Goal: Book appointment/travel/reservation

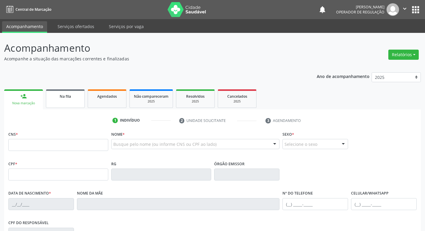
drag, startPoint x: 62, startPoint y: 87, endPoint x: 63, endPoint y: 99, distance: 11.4
click at [61, 87] on div "Ano de acompanhamento 2025 2024 2023 2022 2021 person_add Nova marcação Na fila…" at bounding box center [212, 194] width 417 height 252
click at [63, 100] on link "Na fila" at bounding box center [65, 98] width 39 height 18
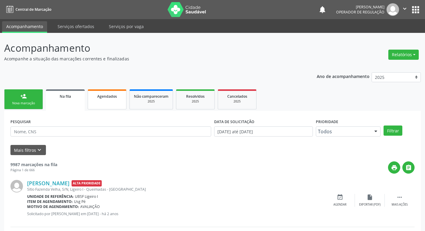
click at [115, 103] on link "Agendados" at bounding box center [107, 99] width 39 height 20
select select "8"
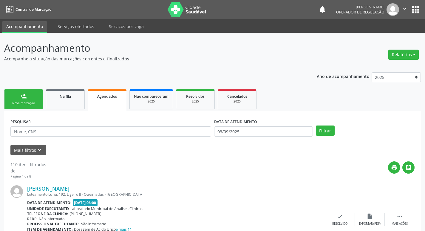
click at [252, 137] on div "DATA DE ATENDIMENTO [DATE]" at bounding box center [264, 128] width 102 height 23
click at [255, 130] on input "03/09/2025" at bounding box center [263, 131] width 99 height 10
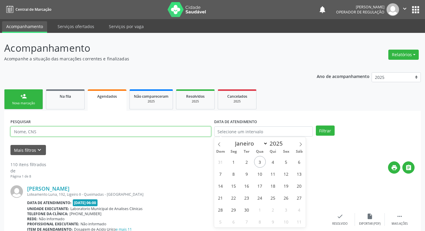
click at [182, 134] on input "text" at bounding box center [110, 131] width 201 height 10
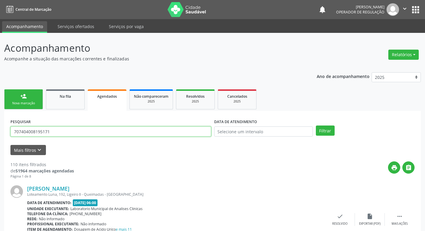
type input "707404008195171"
click at [316, 125] on button "Filtrar" at bounding box center [325, 130] width 19 height 10
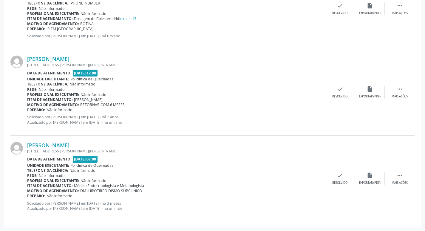
scroll to position [454, 0]
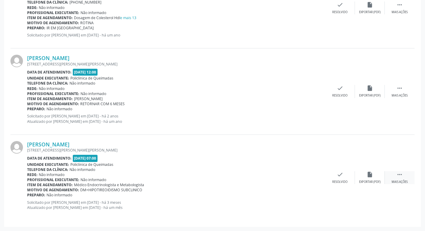
click at [398, 175] on icon "" at bounding box center [400, 174] width 7 height 7
click at [276, 171] on div "print Imprimir" at bounding box center [281, 177] width 30 height 13
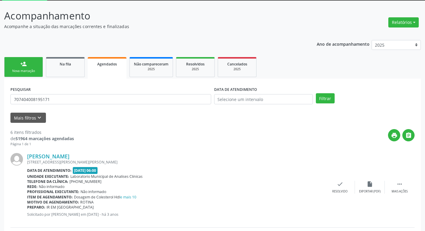
scroll to position [0, 0]
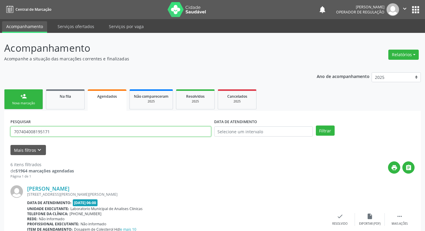
click at [56, 133] on input "707404008195171" at bounding box center [110, 131] width 201 height 10
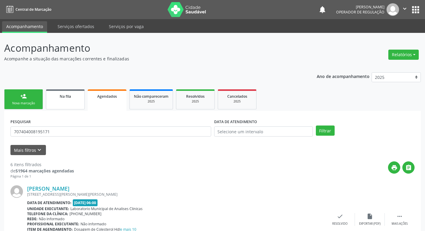
click at [79, 102] on link "Na fila" at bounding box center [65, 99] width 39 height 20
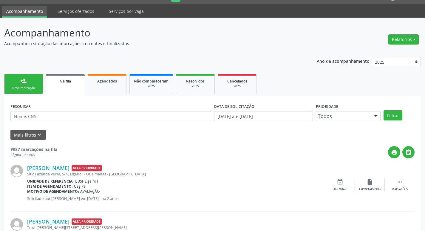
scroll to position [90, 0]
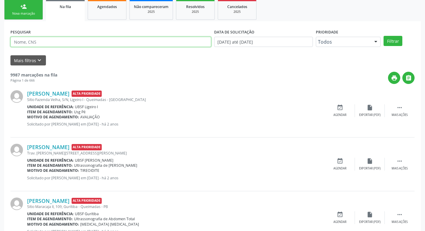
click at [100, 44] on input "text" at bounding box center [110, 42] width 201 height 10
paste input "707404008195171"
type input "707404008195171"
click at [384, 36] on button "Filtrar" at bounding box center [393, 41] width 19 height 10
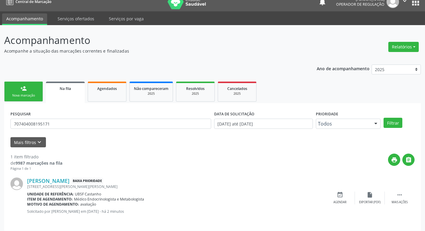
scroll to position [12, 0]
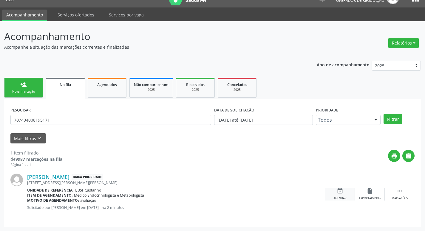
click at [341, 192] on icon "event_available" at bounding box center [340, 190] width 7 height 7
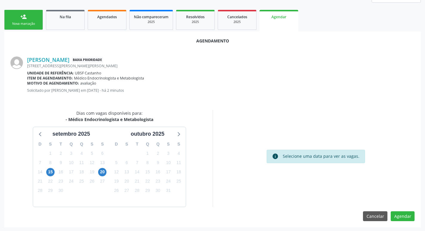
scroll to position [80, 0]
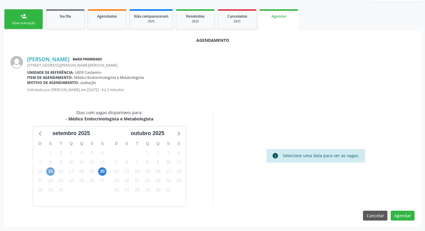
click at [54, 169] on span "15" at bounding box center [50, 171] width 8 height 8
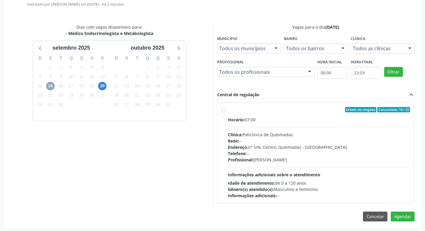
scroll to position [166, 0]
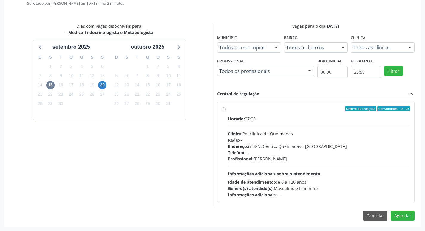
click at [329, 108] on div "Ordem de chegada Consumidos: 10 / 25" at bounding box center [319, 108] width 183 height 5
click at [226, 108] on input "Ordem de chegada Consumidos: 10 / 25 Horário: 07:00 Clínica: Policlinica de Que…" at bounding box center [224, 108] width 4 height 5
radio input "true"
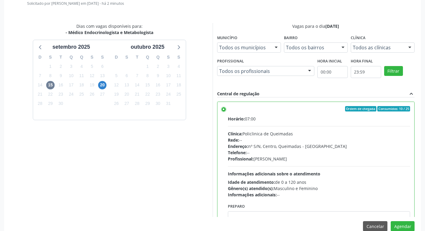
scroll to position [30, 0]
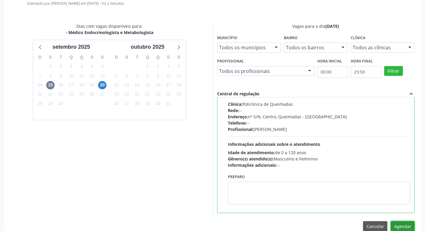
click at [402, 222] on button "Agendar" at bounding box center [403, 226] width 24 height 10
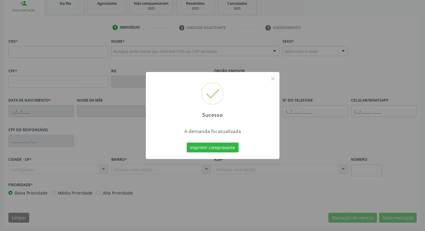
scroll to position [93, 0]
click at [208, 147] on button "Imprimir comprovante" at bounding box center [213, 147] width 52 height 10
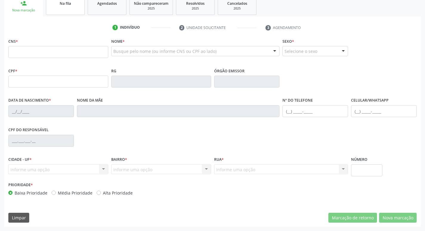
click at [59, 2] on div "Na fila" at bounding box center [65, 3] width 30 height 6
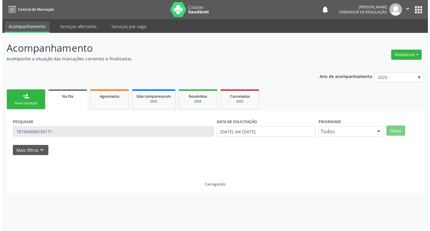
scroll to position [0, 0]
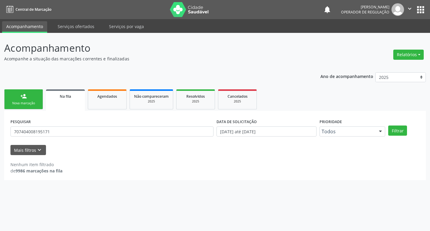
click at [58, 99] on link "Na fila" at bounding box center [65, 99] width 39 height 21
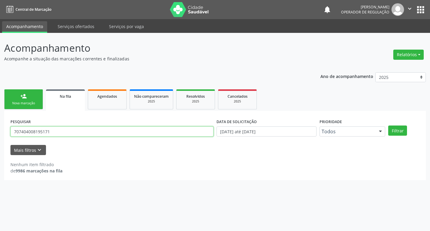
click at [61, 129] on input "707404008195171" at bounding box center [111, 131] width 203 height 10
type input "704103193122072"
click at [388, 125] on button "Filtrar" at bounding box center [397, 130] width 19 height 10
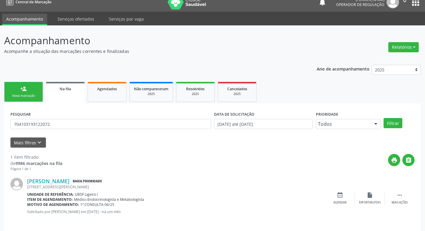
scroll to position [12, 0]
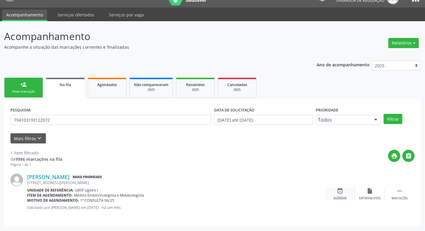
click at [338, 194] on div "event_available Agendar" at bounding box center [340, 193] width 30 height 13
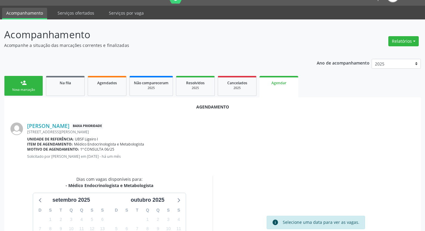
scroll to position [80, 0]
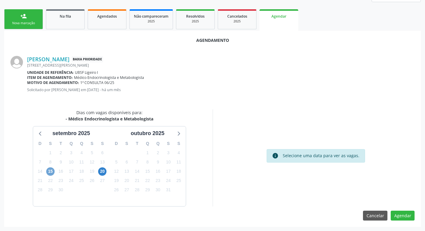
click at [51, 171] on span "15" at bounding box center [50, 171] width 8 height 8
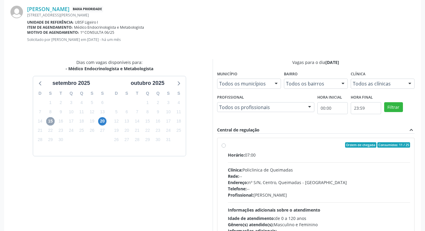
scroll to position [166, 0]
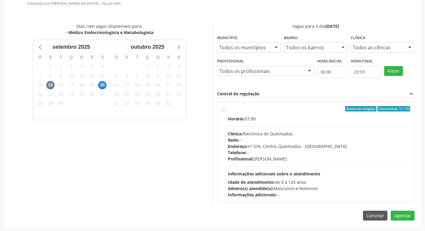
click at [291, 114] on label "Ordem de chegada Consumidos: 11 / 25 Horário: 07:00 Clínica: Policlinica de Que…" at bounding box center [319, 152] width 183 height 92
click at [226, 111] on input "Ordem de chegada Consumidos: 11 / 25 Horário: 07:00 Clínica: Policlinica de Que…" at bounding box center [224, 108] width 4 height 5
radio input "true"
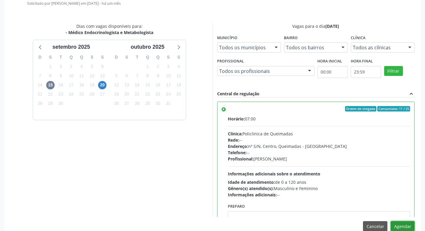
click at [407, 226] on button "Agendar" at bounding box center [403, 226] width 24 height 10
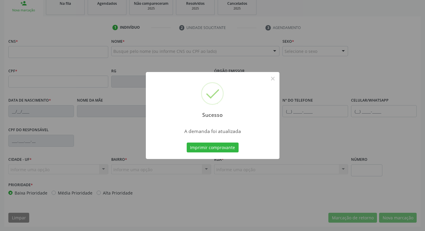
scroll to position [93, 0]
click at [220, 149] on button "Imprimir comprovante" at bounding box center [213, 147] width 52 height 10
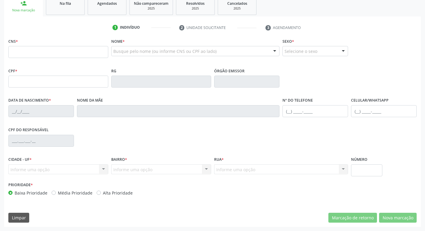
click at [74, 3] on div "Na fila" at bounding box center [65, 3] width 30 height 6
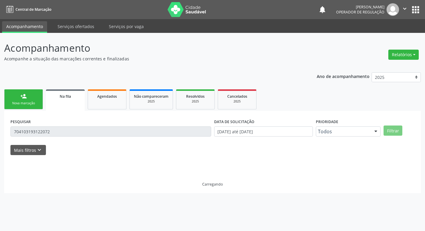
scroll to position [0, 0]
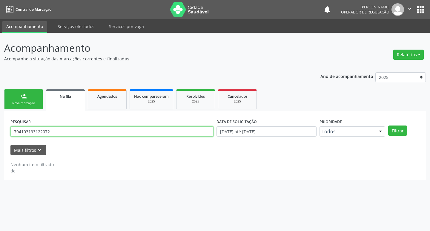
click at [68, 130] on input "704103193122072" at bounding box center [111, 131] width 203 height 10
type input "700007643793608"
click at [388, 125] on button "Filtrar" at bounding box center [397, 130] width 19 height 10
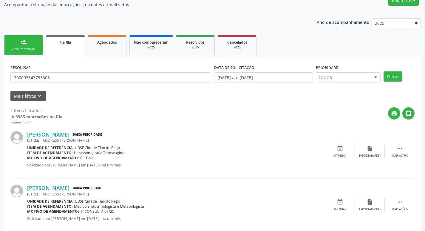
scroll to position [65, 0]
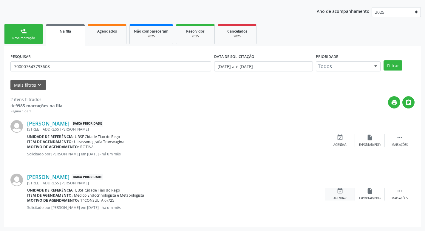
click at [345, 193] on div "event_available Agendar" at bounding box center [340, 193] width 30 height 13
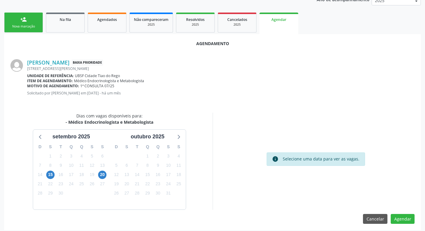
scroll to position [80, 0]
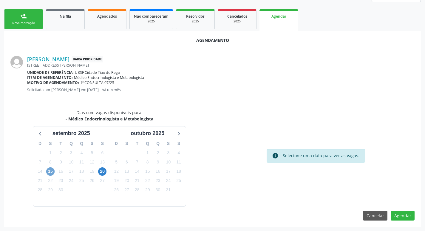
click at [54, 172] on span "15" at bounding box center [50, 171] width 8 height 8
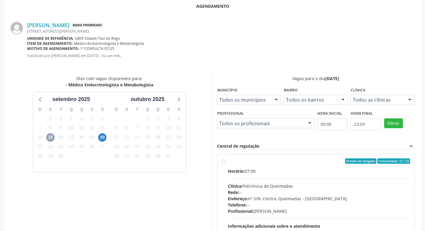
scroll to position [166, 0]
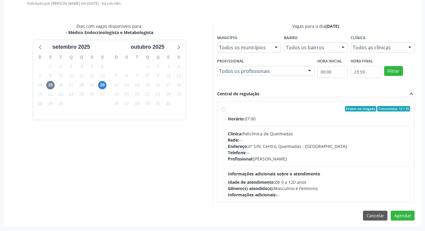
click at [280, 111] on div "Ordem de chegada Consumidos: 12 / 25" at bounding box center [319, 108] width 183 height 5
click at [226, 111] on input "Ordem de chegada Consumidos: 12 / 25 Horário: 07:00 Clínica: Policlinica de Que…" at bounding box center [224, 108] width 4 height 5
radio input "true"
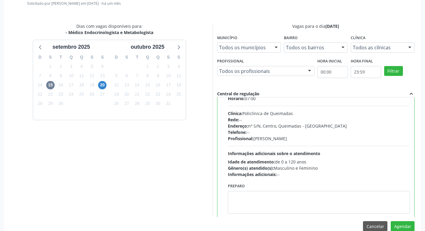
scroll to position [30, 0]
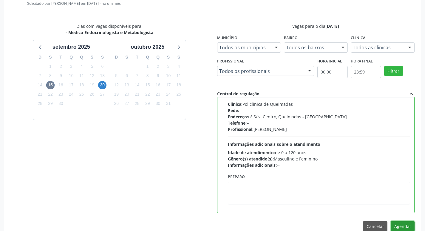
click at [408, 225] on button "Agendar" at bounding box center [403, 226] width 24 height 10
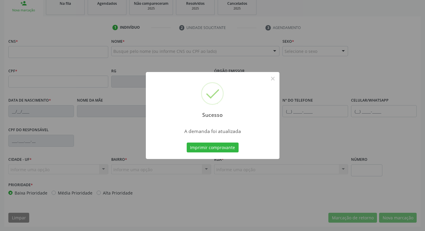
scroll to position [93, 0]
click at [207, 144] on button "Imprimir comprovante" at bounding box center [213, 147] width 52 height 10
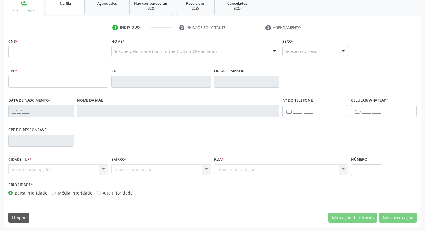
click at [78, 8] on link "Na fila" at bounding box center [65, 5] width 39 height 18
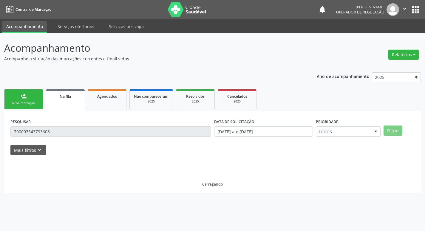
scroll to position [0, 0]
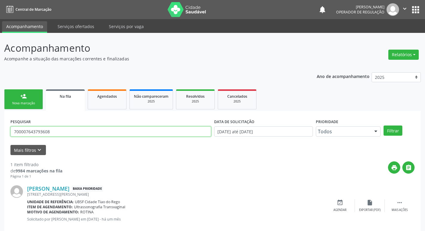
click at [78, 132] on input "700007643793608" at bounding box center [110, 131] width 201 height 10
type input "703604047515136"
click at [384, 125] on button "Filtrar" at bounding box center [393, 130] width 19 height 10
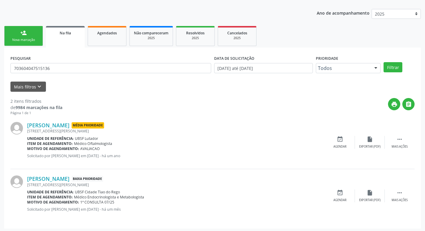
scroll to position [65, 0]
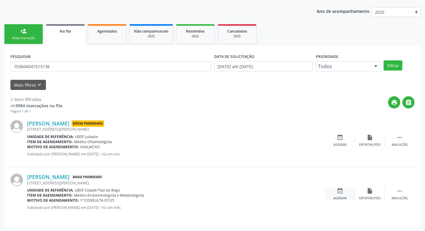
click at [342, 189] on icon "event_available" at bounding box center [340, 190] width 7 height 7
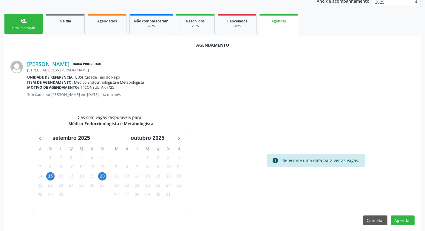
scroll to position [80, 0]
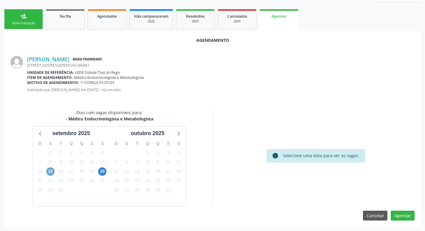
click at [51, 172] on span "15" at bounding box center [50, 171] width 8 height 8
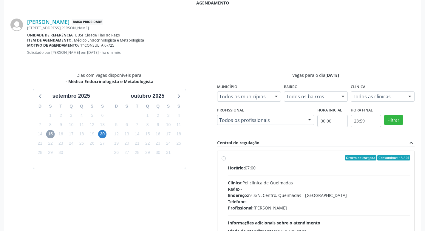
scroll to position [166, 0]
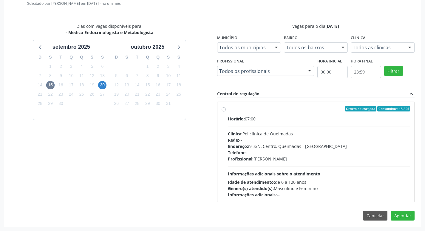
click at [343, 113] on label "Ordem de chegada Consumidos: 13 / 25 Horário: 07:00 Clínica: Policlinica de Que…" at bounding box center [319, 152] width 183 height 92
click at [226, 111] on input "Ordem de chegada Consumidos: 13 / 25 Horário: 07:00 Clínica: Policlinica de Que…" at bounding box center [224, 108] width 4 height 5
radio input "true"
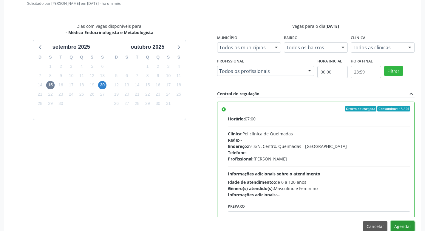
click at [397, 223] on button "Agendar" at bounding box center [403, 226] width 24 height 10
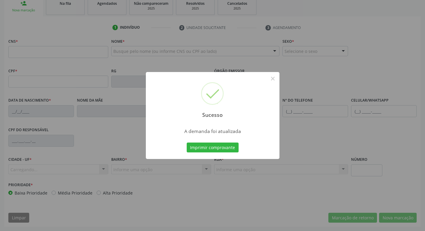
scroll to position [93, 0]
click at [200, 145] on button "Imprimir comprovante" at bounding box center [213, 147] width 52 height 10
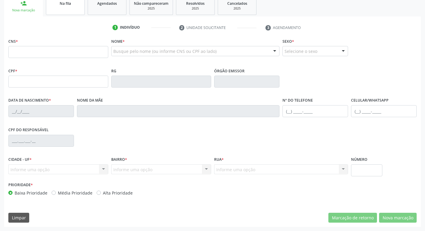
click at [83, 9] on link "Na fila" at bounding box center [65, 5] width 39 height 18
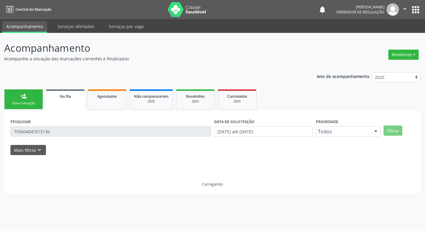
scroll to position [0, 0]
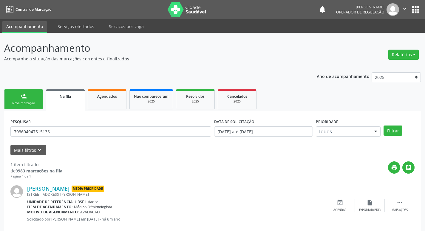
click at [73, 124] on div "PESQUISAR 703604047515136" at bounding box center [111, 128] width 204 height 23
click at [68, 140] on div "PESQUISAR 703604047515136" at bounding box center [111, 128] width 204 height 23
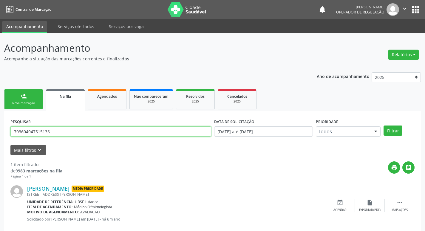
click at [68, 133] on input "703604047515136" at bounding box center [110, 131] width 201 height 10
click at [384, 125] on button "Filtrar" at bounding box center [393, 130] width 19 height 10
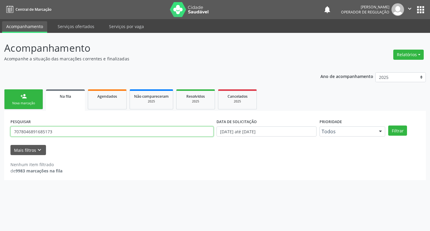
click at [68, 133] on input "7078046891685173" at bounding box center [111, 131] width 203 height 10
type input "707804689168517"
click at [388, 125] on button "Filtrar" at bounding box center [397, 130] width 19 height 10
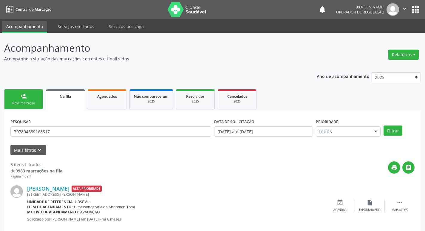
scroll to position [119, 0]
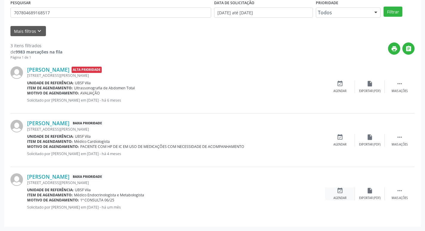
click at [340, 190] on icon "event_available" at bounding box center [340, 190] width 7 height 7
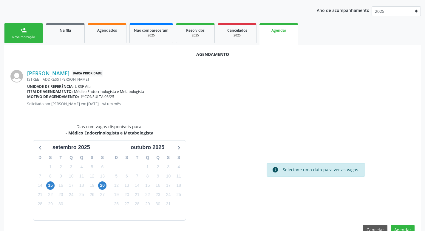
scroll to position [80, 0]
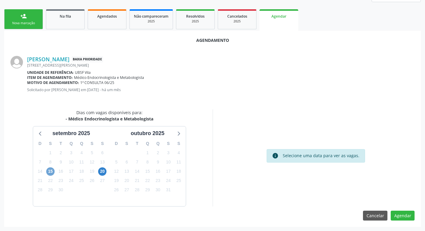
click at [49, 170] on span "15" at bounding box center [50, 171] width 8 height 8
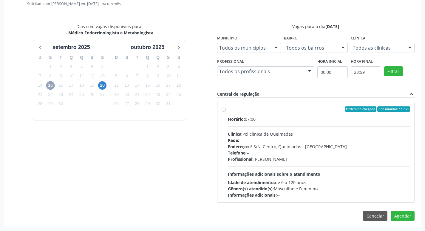
scroll to position [166, 0]
click at [358, 114] on label "Ordem de chegada Consumidos: 14 / 25 Horário: 07:00 Clínica: Policlinica de Que…" at bounding box center [319, 152] width 183 height 92
click at [226, 111] on input "Ordem de chegada Consumidos: 14 / 25 Horário: 07:00 Clínica: Policlinica de Que…" at bounding box center [224, 108] width 4 height 5
radio input "true"
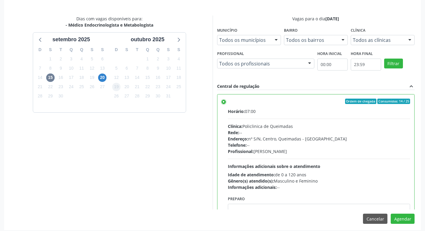
scroll to position [177, 0]
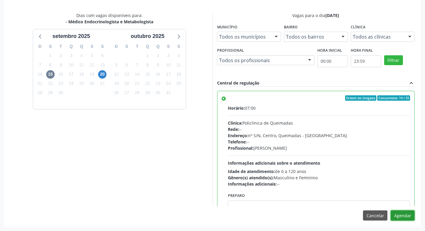
click at [404, 214] on button "Agendar" at bounding box center [403, 215] width 24 height 10
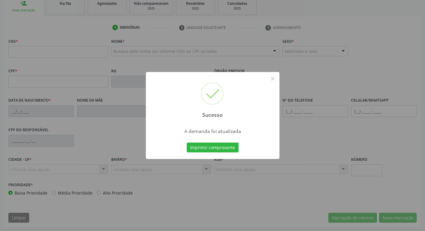
scroll to position [93, 0]
click at [219, 148] on button "Imprimir comprovante" at bounding box center [213, 147] width 52 height 10
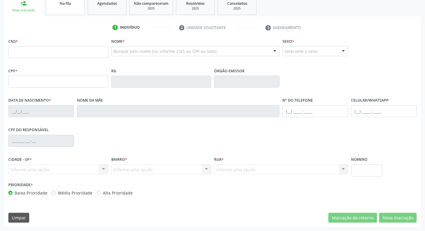
click at [72, 5] on div "Na fila" at bounding box center [65, 3] width 30 height 6
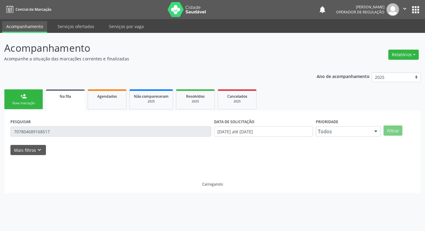
scroll to position [0, 0]
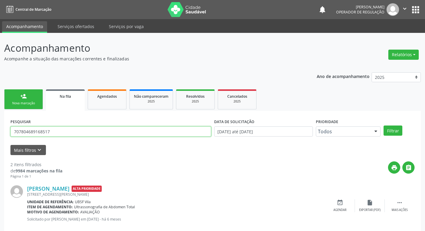
click at [81, 134] on input "707804689168517" at bounding box center [110, 131] width 201 height 10
type input "7"
type input "703205668620694"
click at [384, 125] on button "Filtrar" at bounding box center [393, 130] width 19 height 10
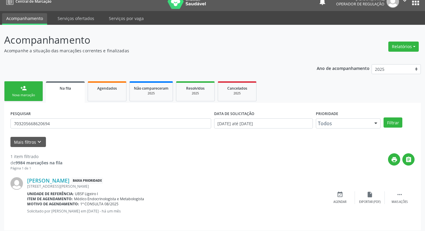
scroll to position [12, 0]
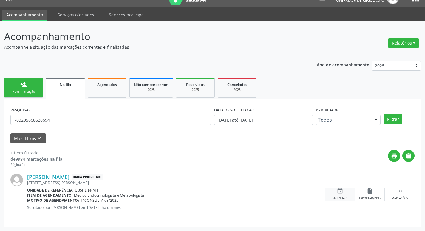
click at [346, 197] on div "Agendar" at bounding box center [340, 198] width 13 height 4
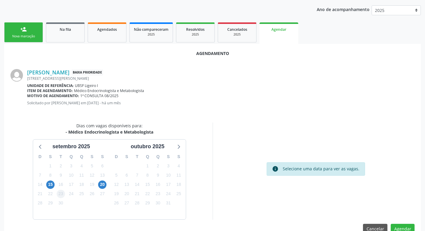
scroll to position [80, 0]
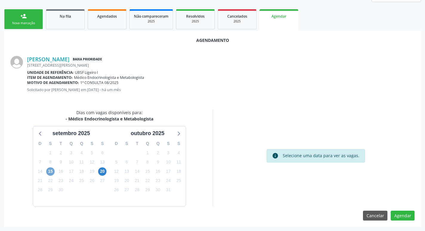
click at [54, 170] on span "15" at bounding box center [50, 171] width 8 height 8
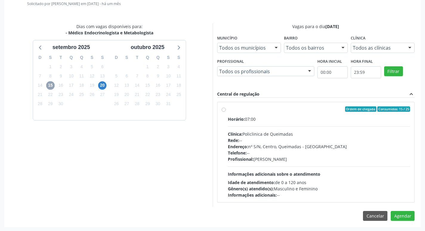
scroll to position [166, 0]
click at [306, 107] on div "Ordem de chegada Consumidos: 15 / 25" at bounding box center [319, 108] width 183 height 5
click at [226, 107] on input "Ordem de chegada Consumidos: 15 / 25 Horário: 07:00 Clínica: Policlinica de Que…" at bounding box center [224, 108] width 4 height 5
radio input "true"
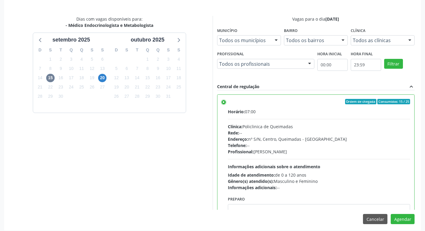
scroll to position [177, 0]
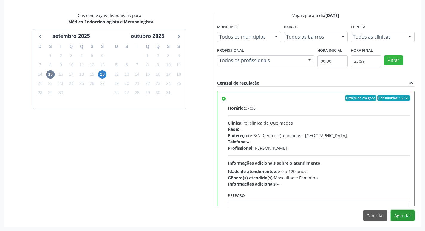
click at [400, 215] on button "Agendar" at bounding box center [403, 215] width 24 height 10
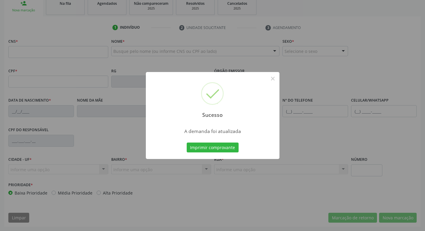
scroll to position [93, 0]
click at [199, 146] on button "Imprimir comprovante" at bounding box center [213, 147] width 52 height 10
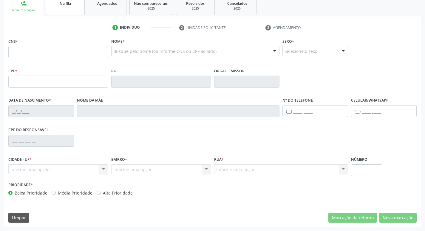
click at [61, 9] on link "Na fila" at bounding box center [65, 5] width 39 height 18
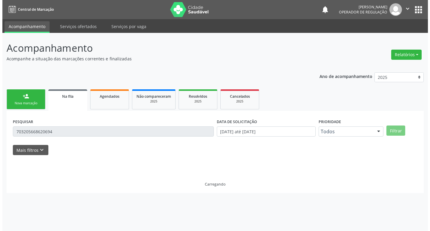
scroll to position [0, 0]
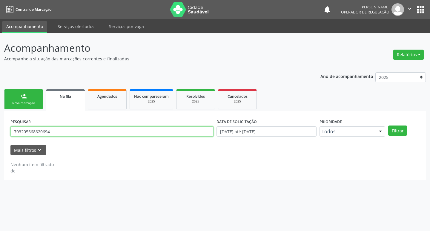
click at [59, 129] on input "703205668620694" at bounding box center [111, 131] width 203 height 10
type input "702103714622195"
click at [388, 125] on button "Filtrar" at bounding box center [397, 130] width 19 height 10
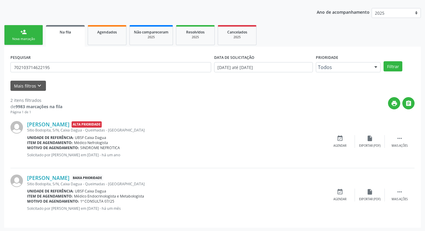
scroll to position [65, 0]
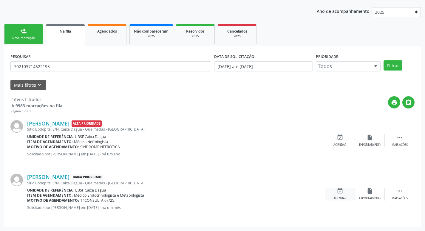
click at [340, 190] on icon "event_available" at bounding box center [340, 190] width 7 height 7
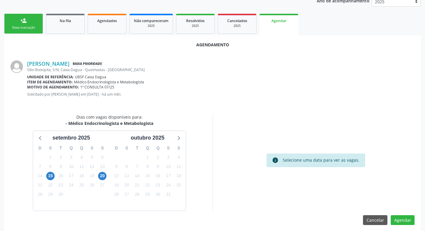
scroll to position [80, 0]
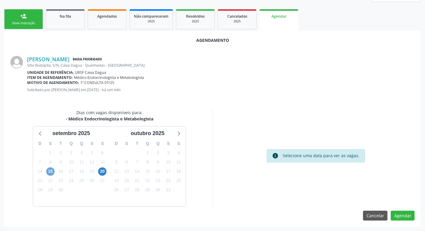
click at [48, 172] on span "15" at bounding box center [50, 171] width 8 height 8
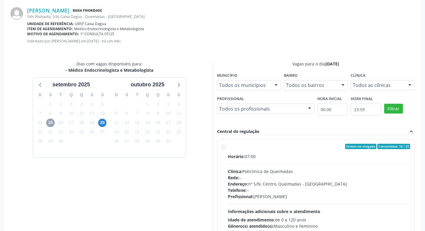
scroll to position [166, 0]
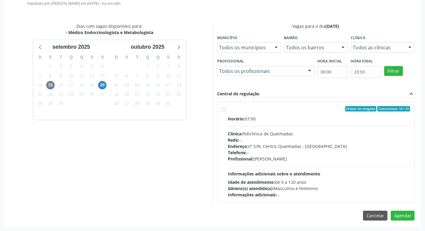
drag, startPoint x: 286, startPoint y: 110, endPoint x: 274, endPoint y: 113, distance: 12.9
click at [286, 110] on div "Ordem de chegada Consumidos: 16 / 25" at bounding box center [319, 108] width 183 height 5
click at [226, 110] on input "Ordem de chegada Consumidos: 16 / 25 Horário: 07:00 Clínica: Policlinica de Que…" at bounding box center [224, 108] width 4 height 5
radio input "true"
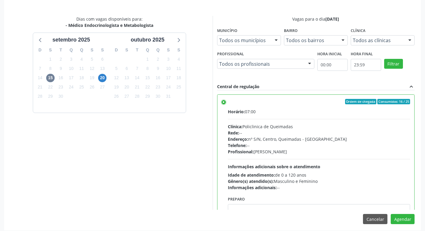
scroll to position [177, 0]
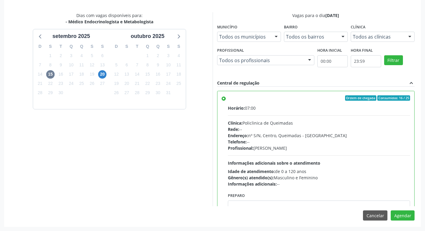
click at [406, 209] on div "Agendamento [PERSON_NAME] Baixa Prioridade [GEOGRAPHIC_DATA], S/N, Caixa Dagua …" at bounding box center [212, 80] width 417 height 292
click at [403, 215] on button "Agendar" at bounding box center [403, 215] width 24 height 10
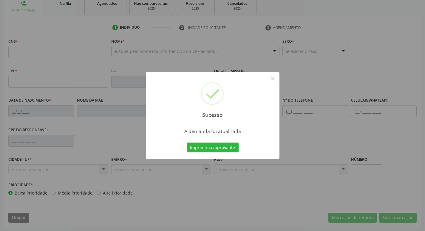
scroll to position [93, 0]
click at [195, 147] on button "Imprimir comprovante" at bounding box center [213, 147] width 52 height 10
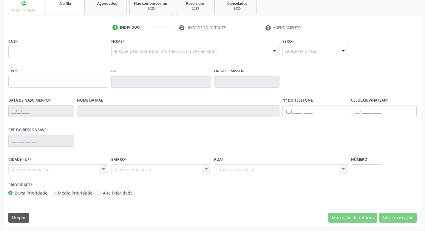
click at [72, 2] on div "Na fila" at bounding box center [65, 3] width 30 height 6
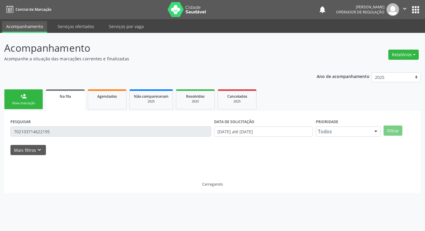
scroll to position [0, 0]
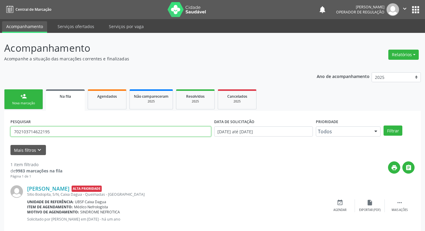
click at [59, 136] on div "PESQUISAR 702103714622195" at bounding box center [111, 128] width 204 height 23
type input "7"
type input "709009867591117"
click at [384, 125] on button "Filtrar" at bounding box center [393, 130] width 19 height 10
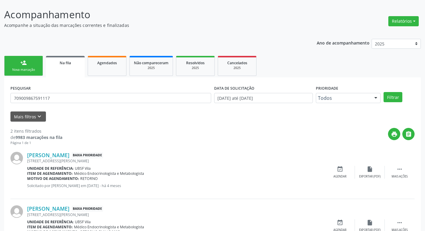
scroll to position [65, 0]
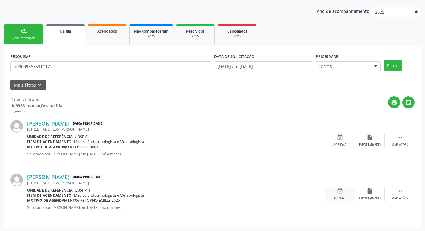
click at [338, 193] on icon "event_available" at bounding box center [340, 190] width 7 height 7
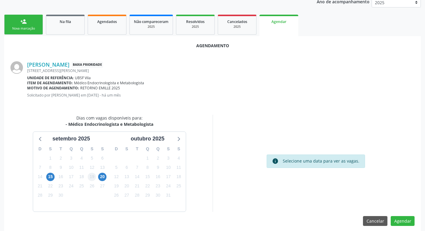
scroll to position [80, 0]
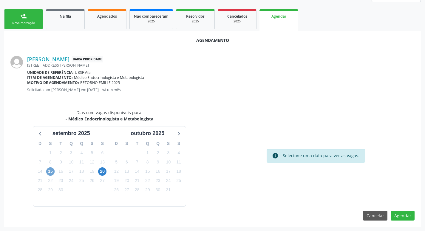
click at [49, 169] on span "15" at bounding box center [50, 171] width 8 height 8
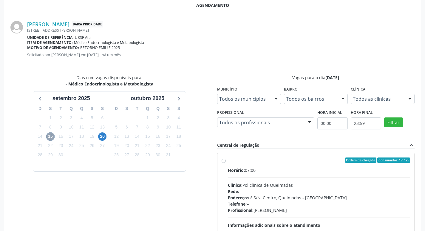
scroll to position [166, 0]
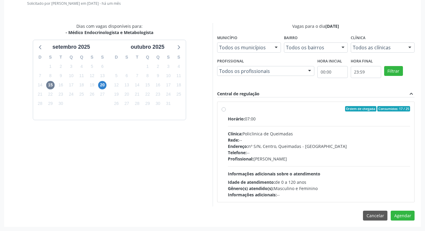
click at [276, 112] on label "Ordem de chegada Consumidos: 17 / 25 Horário: 07:00 Clínica: Policlinica de Que…" at bounding box center [319, 152] width 183 height 92
click at [226, 111] on input "Ordem de chegada Consumidos: 17 / 25 Horário: 07:00 Clínica: Policlinica de Que…" at bounding box center [224, 108] width 4 height 5
radio input "true"
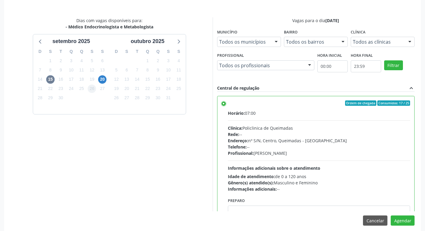
scroll to position [177, 0]
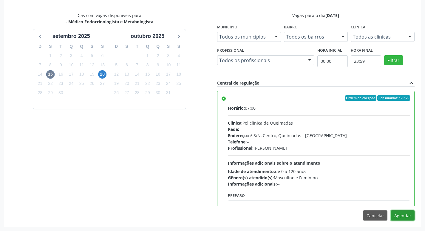
click at [399, 217] on button "Agendar" at bounding box center [403, 215] width 24 height 10
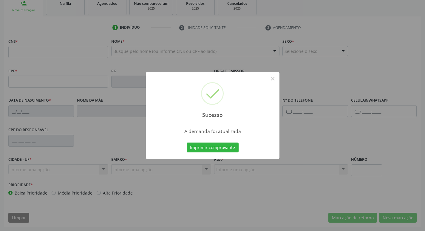
scroll to position [93, 0]
click at [196, 151] on button "Imprimir comprovante" at bounding box center [213, 147] width 52 height 10
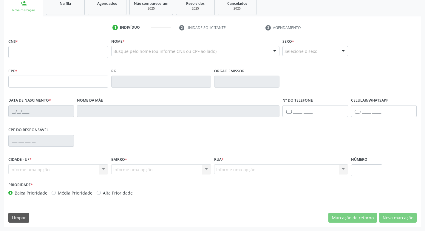
click at [69, 8] on link "Na fila" at bounding box center [65, 5] width 39 height 18
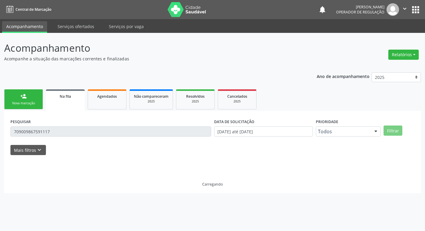
scroll to position [0, 0]
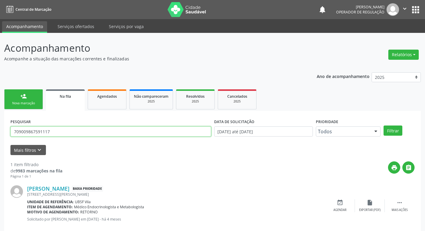
click at [121, 129] on input "709009867591117" at bounding box center [110, 131] width 201 height 10
type input "708903725769119"
click at [384, 125] on button "Filtrar" at bounding box center [393, 130] width 19 height 10
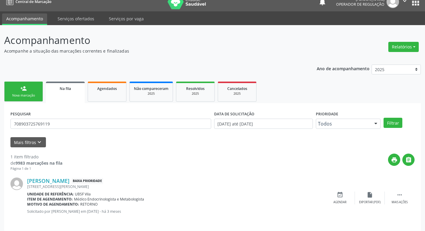
scroll to position [12, 0]
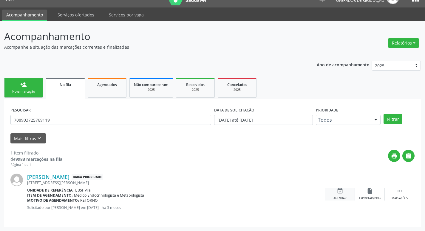
click at [343, 194] on div "event_available Agendar" at bounding box center [340, 193] width 30 height 13
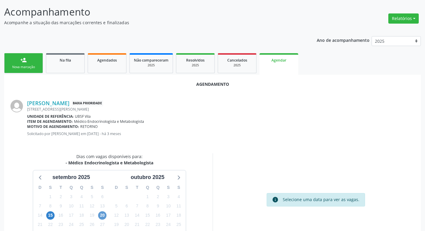
scroll to position [80, 0]
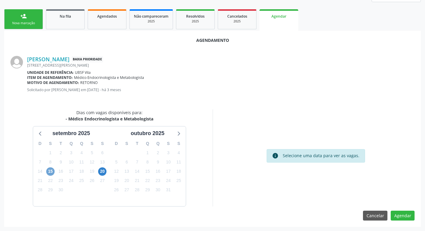
click at [46, 170] on span "15" at bounding box center [50, 171] width 8 height 8
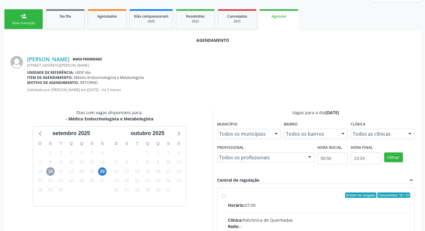
scroll to position [166, 0]
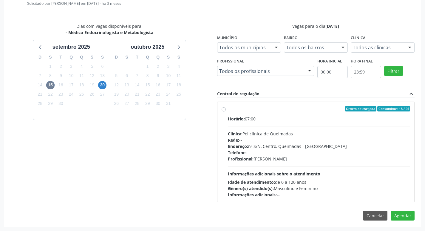
click at [293, 109] on div "Ordem de chegada Consumidos: 18 / 25" at bounding box center [319, 108] width 183 height 5
click at [226, 109] on input "Ordem de chegada Consumidos: 18 / 25 Horário: 07:00 Clínica: Policlinica de Que…" at bounding box center [224, 108] width 4 height 5
radio input "true"
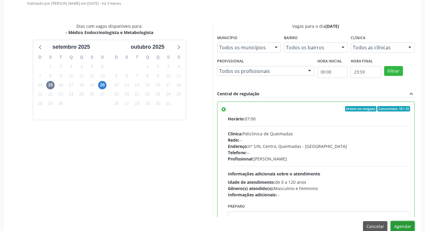
click at [396, 226] on button "Agendar" at bounding box center [403, 226] width 24 height 10
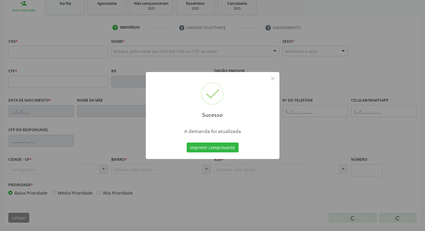
scroll to position [93, 0]
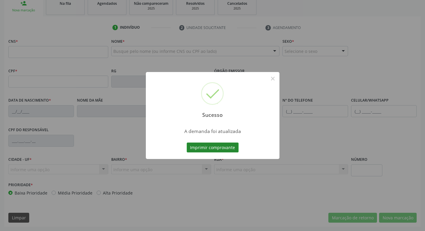
click at [201, 146] on button "Imprimir comprovante" at bounding box center [213, 147] width 52 height 10
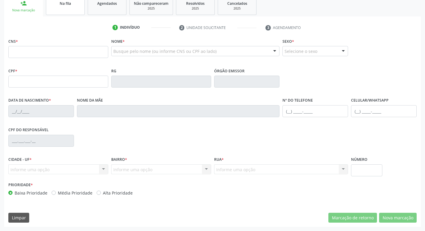
click at [69, 11] on link "Na fila" at bounding box center [65, 5] width 39 height 18
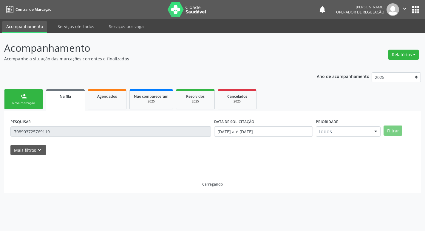
scroll to position [0, 0]
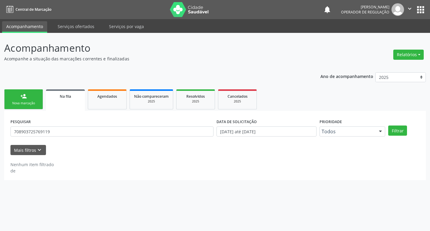
click at [73, 122] on div "PESQUISAR 708903725769119" at bounding box center [112, 128] width 206 height 23
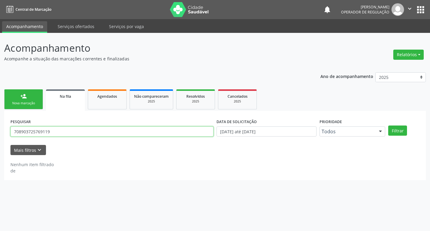
click at [74, 131] on input "708903725769119" at bounding box center [111, 131] width 203 height 10
type input "703007800329371"
click at [388, 125] on button "Filtrar" at bounding box center [397, 130] width 19 height 10
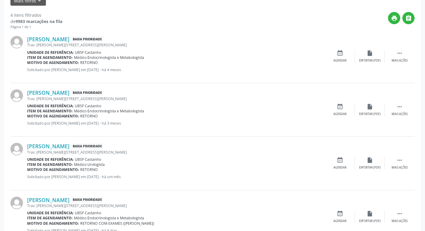
scroll to position [172, 0]
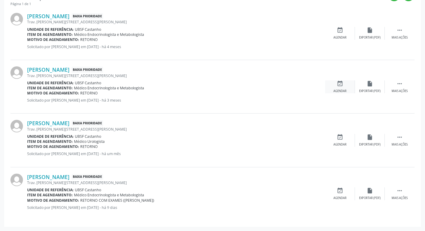
click at [342, 84] on icon "event_available" at bounding box center [340, 83] width 7 height 7
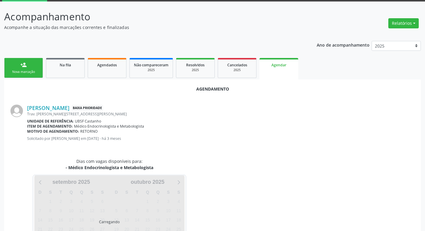
scroll to position [66, 0]
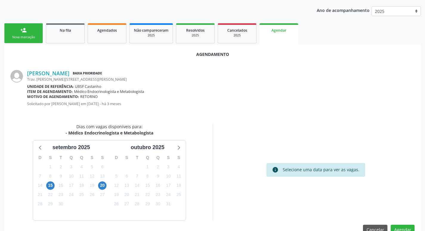
click at [45, 183] on div "15" at bounding box center [50, 185] width 10 height 9
click at [48, 184] on span "15" at bounding box center [50, 185] width 8 height 8
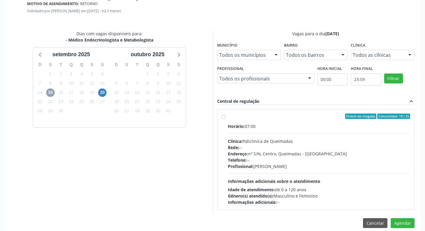
scroll to position [166, 0]
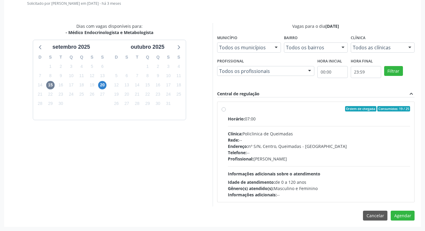
click at [287, 110] on div "Ordem de chegada Consumidos: 19 / 25" at bounding box center [319, 108] width 183 height 5
click at [226, 110] on input "Ordem de chegada Consumidos: 19 / 25 Horário: 07:00 Clínica: Policlinica de Que…" at bounding box center [224, 108] width 4 height 5
radio input "true"
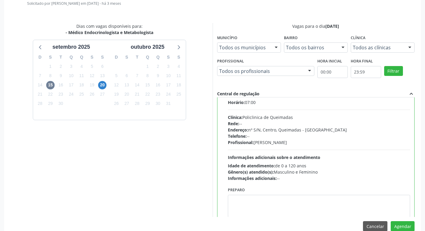
scroll to position [30, 0]
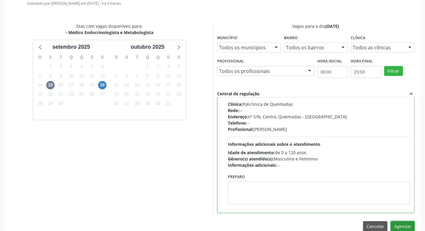
click at [405, 224] on button "Agendar" at bounding box center [403, 226] width 24 height 10
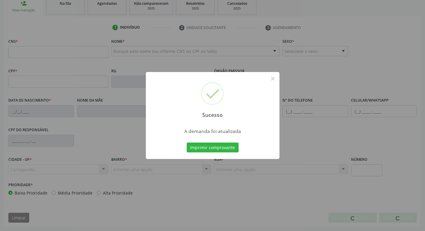
scroll to position [93, 0]
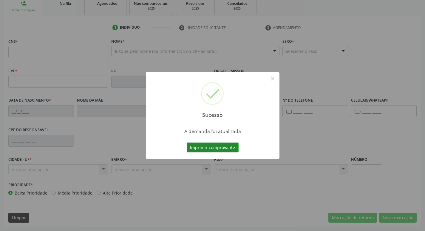
click at [231, 144] on button "Imprimir comprovante" at bounding box center [213, 147] width 52 height 10
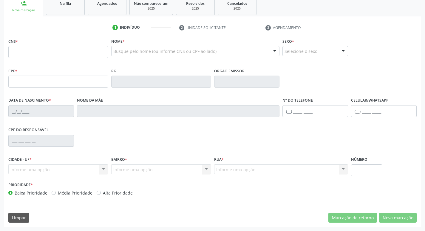
click at [75, 11] on link "Na fila" at bounding box center [65, 5] width 39 height 18
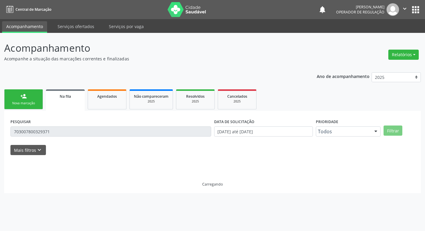
scroll to position [0, 0]
click at [54, 138] on div "PESQUISAR 703007800329371" at bounding box center [112, 128] width 206 height 23
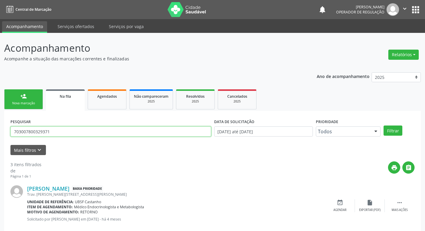
click at [53, 135] on input "703007800329371" at bounding box center [110, 131] width 201 height 10
type input "706409195578080"
click at [384, 125] on button "Filtrar" at bounding box center [393, 130] width 19 height 10
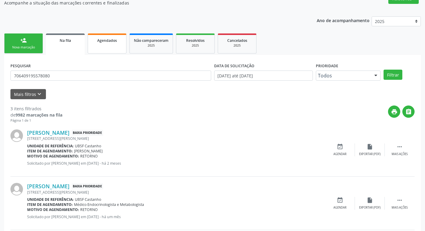
scroll to position [119, 0]
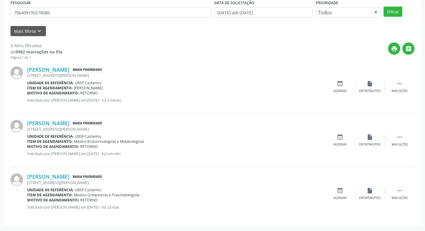
click at [340, 148] on div "[PERSON_NAME] Baixa Prioridade [STREET_ADDRESS][PERSON_NAME] Unidade de referên…" at bounding box center [212, 139] width 404 height 53
click at [341, 141] on div "event_available Agendar" at bounding box center [340, 140] width 30 height 13
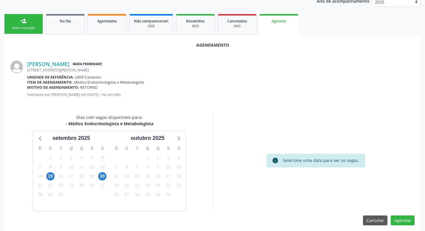
scroll to position [80, 0]
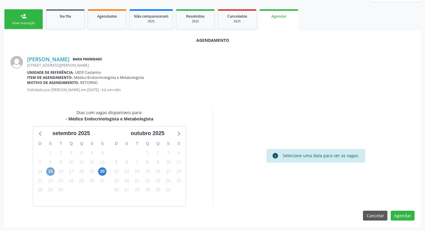
click at [51, 170] on span "15" at bounding box center [50, 171] width 8 height 8
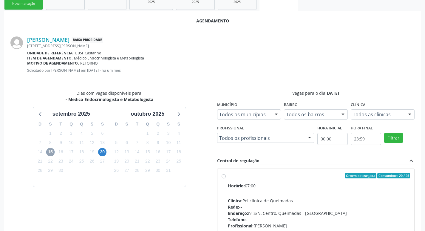
scroll to position [140, 0]
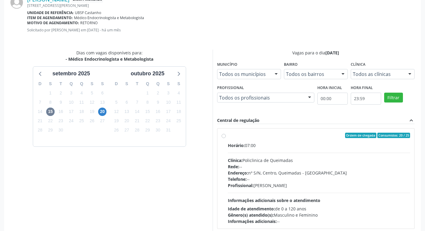
click at [277, 137] on div "Ordem de chegada Consumidos: 20 / 25" at bounding box center [319, 134] width 183 height 5
click at [226, 137] on input "Ordem de chegada Consumidos: 20 / 25 Horário: 07:00 Clínica: Policlinica de Que…" at bounding box center [224, 134] width 4 height 5
radio input "true"
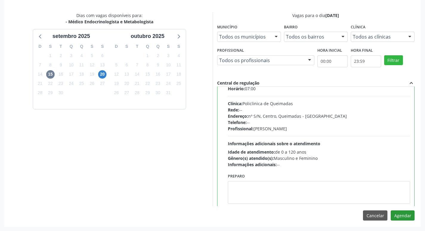
scroll to position [30, 0]
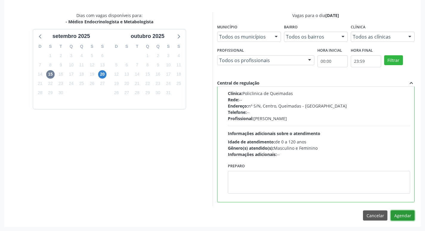
click at [411, 213] on button "Agendar" at bounding box center [403, 215] width 24 height 10
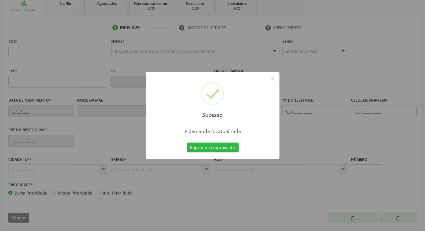
scroll to position [93, 0]
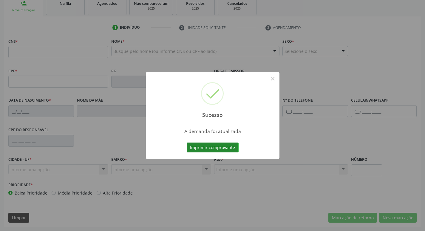
click at [223, 149] on button "Imprimir comprovante" at bounding box center [213, 147] width 52 height 10
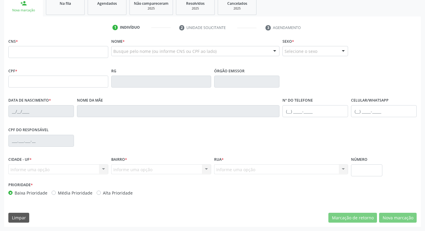
click at [143, 34] on div "1 Indivíduo 2 Unidade solicitante 3 Agendamento CNS * Nome * Busque pelo nome (…" at bounding box center [212, 125] width 417 height 204
click at [76, 4] on div "Na fila" at bounding box center [65, 3] width 30 height 6
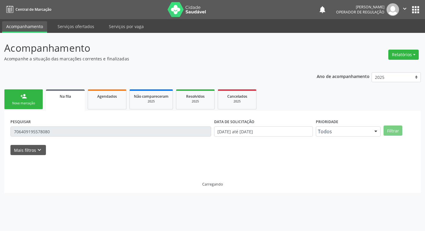
scroll to position [0, 0]
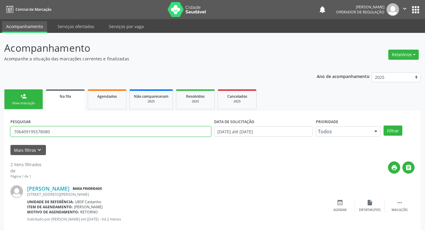
click at [66, 132] on input "706409195578080" at bounding box center [110, 131] width 201 height 10
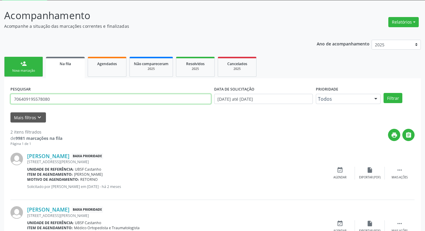
scroll to position [65, 0]
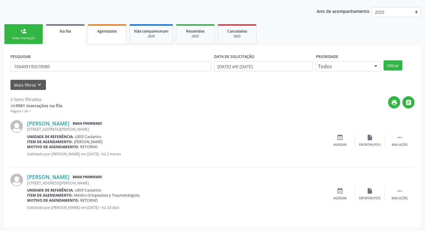
click at [96, 30] on div "Agendados" at bounding box center [107, 31] width 30 height 6
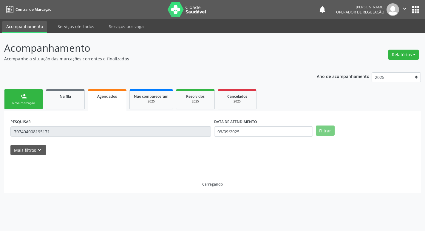
scroll to position [0, 0]
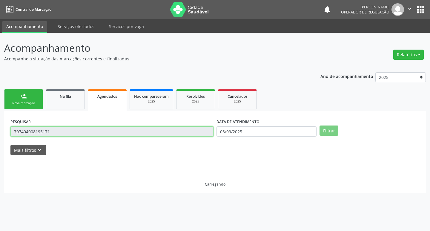
click at [59, 128] on input "707404008195171" at bounding box center [111, 131] width 203 height 10
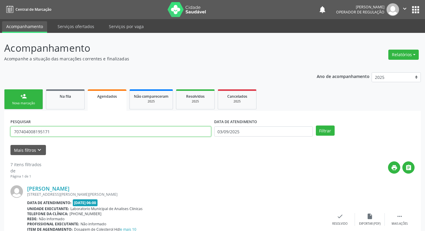
click at [59, 128] on input "707404008195171" at bounding box center [110, 131] width 201 height 10
paste input "706409195578080"
type input "706409195578080"
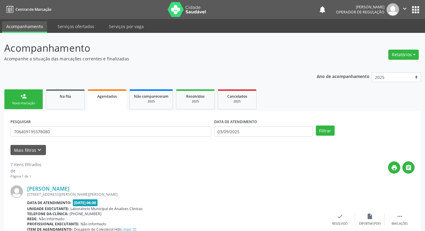
click at [274, 138] on div "DATA DE ATENDIMENTO [DATE]" at bounding box center [264, 128] width 102 height 23
click at [280, 133] on input "03/09/2025" at bounding box center [263, 131] width 99 height 10
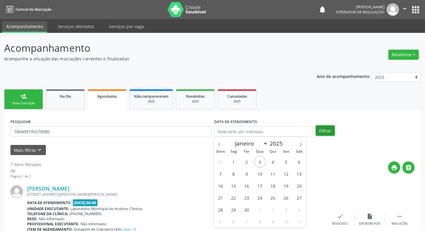
click at [321, 132] on button "Filtrar" at bounding box center [325, 130] width 19 height 10
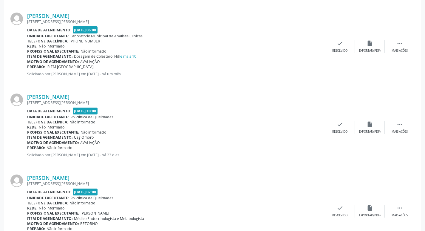
scroll to position [777, 0]
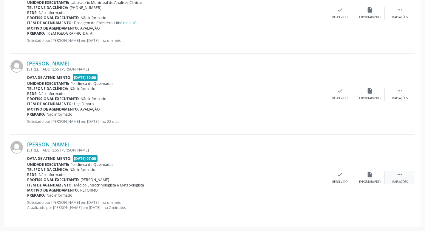
click at [405, 175] on div " Mais ações" at bounding box center [400, 177] width 30 height 13
click at [274, 175] on div "print Imprimir" at bounding box center [281, 177] width 30 height 13
click at [286, 178] on div "print Imprimir" at bounding box center [281, 177] width 30 height 13
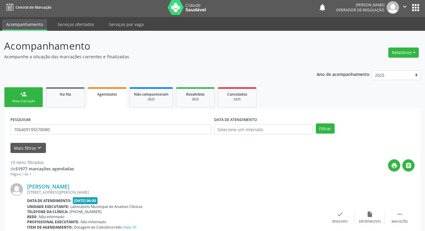
scroll to position [0, 0]
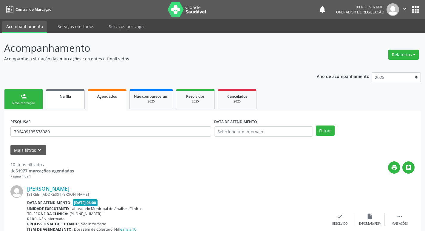
click at [57, 105] on link "Na fila" at bounding box center [65, 99] width 39 height 20
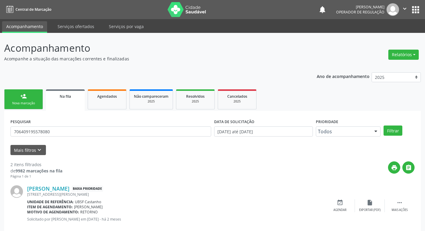
click at [62, 98] on span "Na fila" at bounding box center [65, 96] width 11 height 5
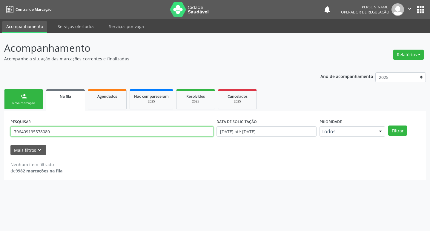
click at [54, 131] on input "706409195578080" at bounding box center [111, 131] width 203 height 10
type input "700000327286304"
click at [388, 125] on button "Filtrar" at bounding box center [397, 130] width 19 height 10
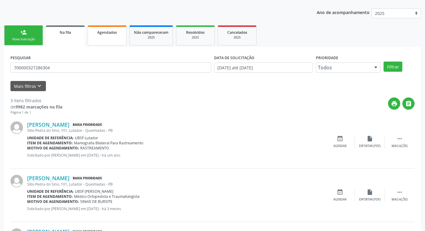
scroll to position [119, 0]
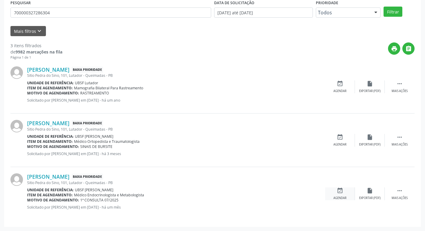
click at [339, 196] on div "Agendar" at bounding box center [340, 198] width 13 height 4
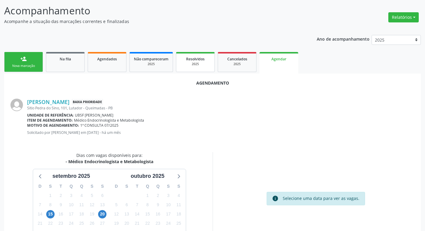
scroll to position [80, 0]
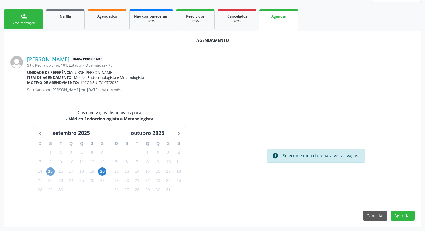
click at [50, 172] on span "15" at bounding box center [50, 171] width 8 height 8
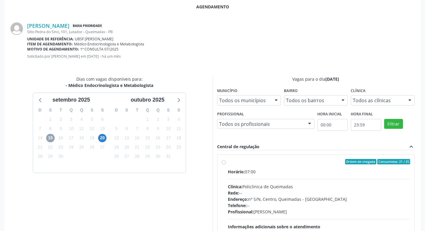
scroll to position [166, 0]
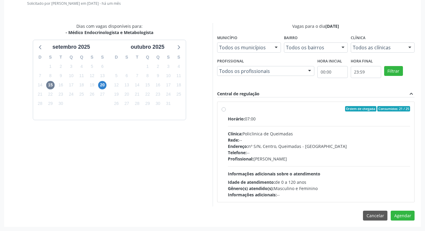
click at [332, 121] on div "Horário: 07:00" at bounding box center [319, 118] width 183 height 6
click at [226, 111] on input "Ordem de chegada Consumidos: 21 / 25 Horário: 07:00 Clínica: Policlinica de Que…" at bounding box center [224, 108] width 4 height 5
radio input "true"
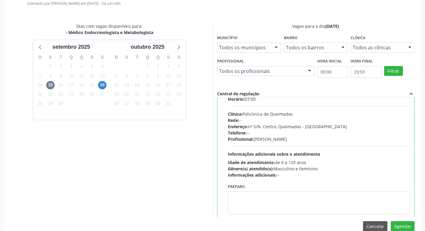
scroll to position [30, 0]
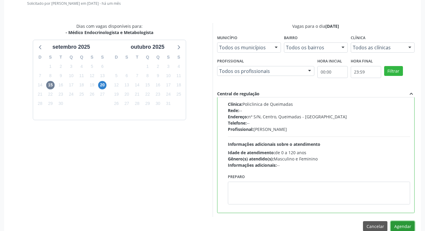
click at [405, 222] on button "Agendar" at bounding box center [403, 226] width 24 height 10
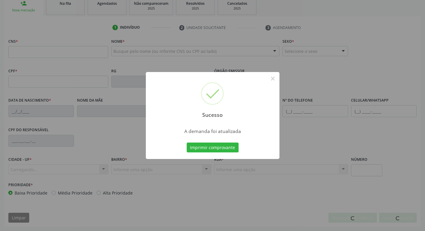
scroll to position [93, 0]
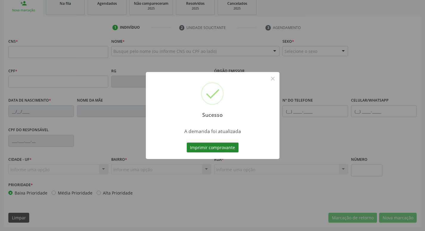
click at [209, 148] on button "Imprimir comprovante" at bounding box center [213, 147] width 52 height 10
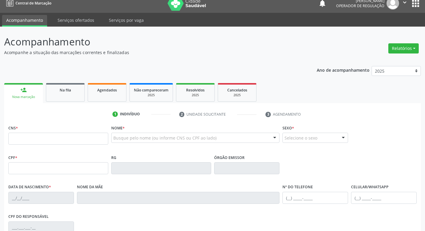
scroll to position [3, 0]
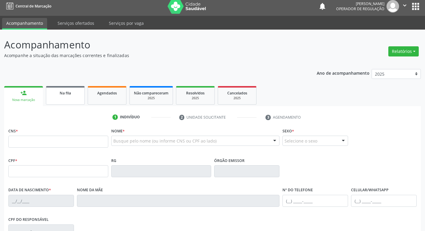
click at [66, 95] on span "Na fila" at bounding box center [65, 92] width 11 height 5
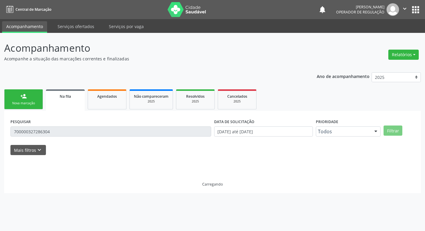
scroll to position [0, 0]
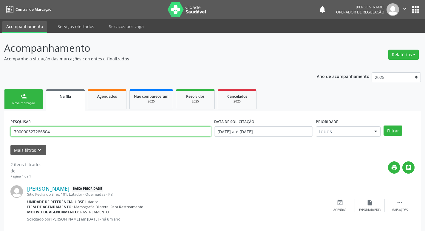
click at [83, 129] on input "700000327286304" at bounding box center [110, 131] width 201 height 10
type input "702803159358961"
click at [384, 125] on button "Filtrar" at bounding box center [393, 130] width 19 height 10
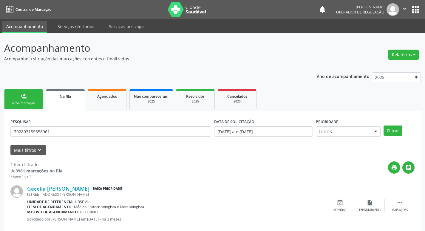
scroll to position [12, 0]
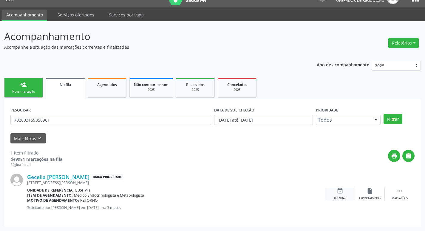
click at [340, 194] on icon "event_available" at bounding box center [340, 190] width 7 height 7
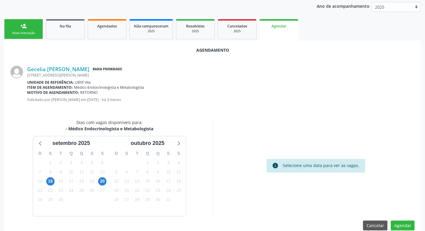
scroll to position [80, 0]
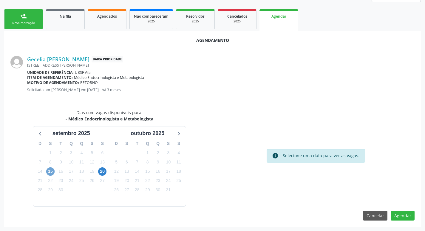
click at [47, 171] on span "15" at bounding box center [50, 171] width 8 height 8
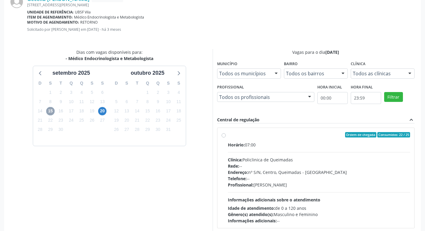
scroll to position [166, 0]
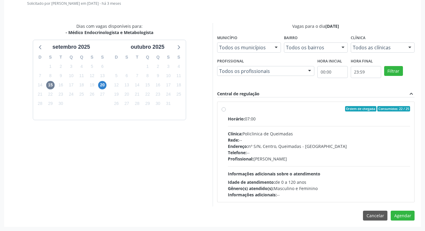
click at [313, 119] on div "Horário: 07:00" at bounding box center [319, 118] width 183 height 6
click at [226, 111] on input "Ordem de chegada Consumidos: 22 / 25 Horário: 07:00 Clínica: Policlinica de Que…" at bounding box center [224, 108] width 4 height 5
radio input "true"
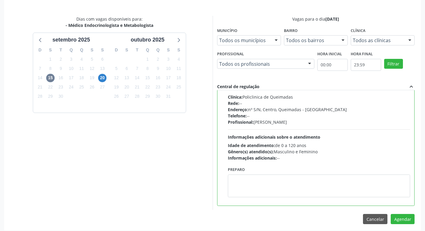
scroll to position [177, 0]
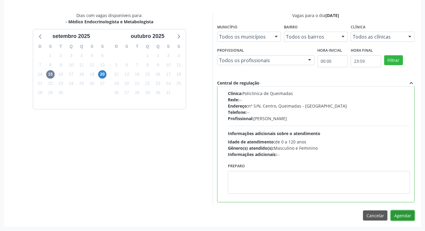
click at [401, 210] on button "Agendar" at bounding box center [403, 215] width 24 height 10
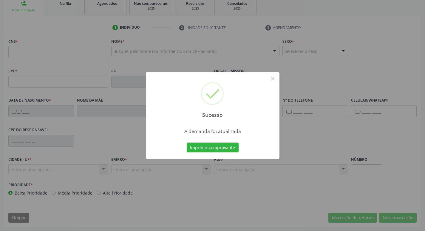
scroll to position [93, 0]
click at [214, 144] on button "Imprimir comprovante" at bounding box center [213, 147] width 52 height 10
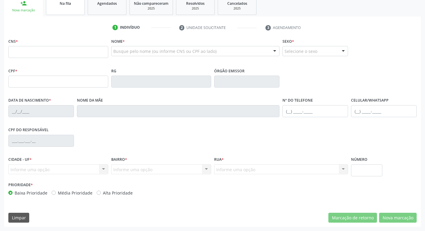
click at [72, 9] on link "Na fila" at bounding box center [65, 5] width 39 height 18
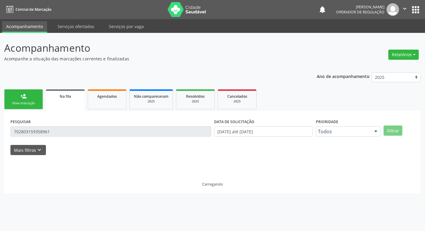
scroll to position [0, 0]
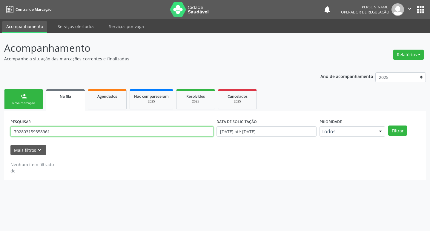
click at [63, 131] on input "702803159358961" at bounding box center [111, 131] width 203 height 10
type input "700801444975185"
click at [388, 125] on button "Filtrar" at bounding box center [397, 130] width 19 height 10
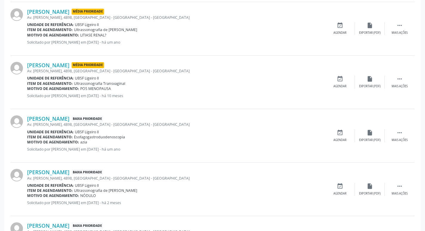
scroll to position [439, 0]
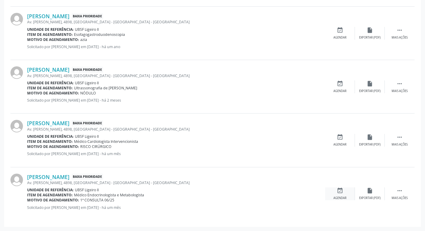
click at [338, 192] on icon "event_available" at bounding box center [340, 190] width 7 height 7
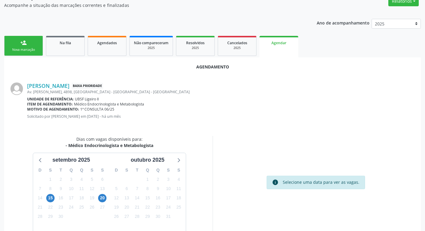
scroll to position [80, 0]
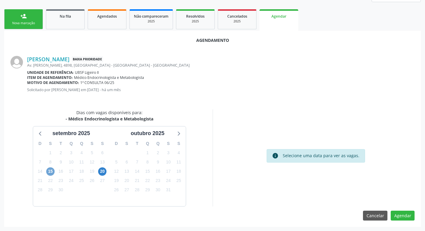
click at [48, 170] on span "15" at bounding box center [50, 171] width 8 height 8
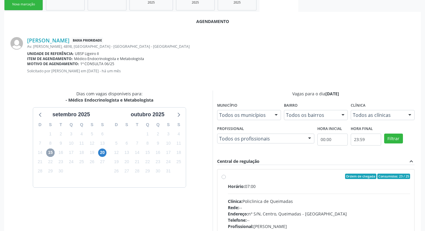
scroll to position [166, 0]
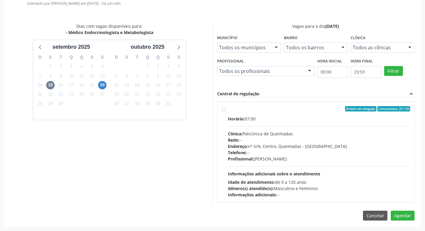
click at [305, 112] on label "Ordem de chegada Consumidos: 23 / 25 Horário: 07:00 Clínica: Policlinica de Que…" at bounding box center [319, 152] width 183 height 92
click at [226, 111] on input "Ordem de chegada Consumidos: 23 / 25 Horário: 07:00 Clínica: Policlinica de Que…" at bounding box center [224, 108] width 4 height 5
radio input "true"
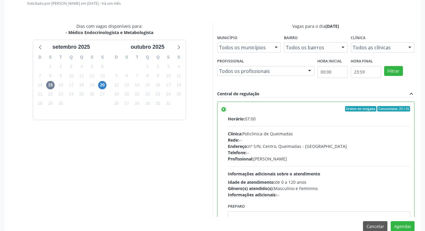
scroll to position [30, 0]
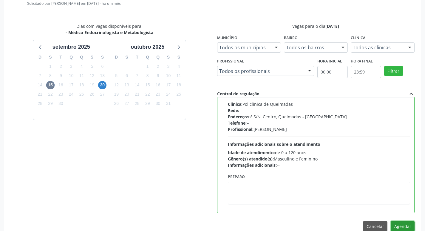
click at [408, 226] on button "Agendar" at bounding box center [403, 226] width 24 height 10
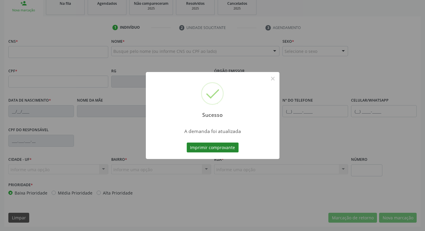
click at [216, 147] on button "Imprimir comprovante" at bounding box center [213, 147] width 52 height 10
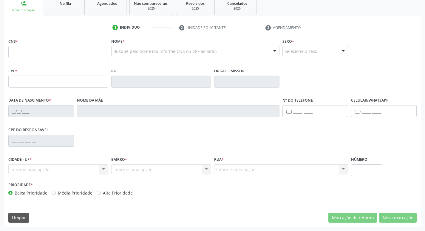
click at [61, 17] on div "1 Indivíduo 2 Unidade solicitante 3 Agendamento CNS * Nome * Busque pelo nome (…" at bounding box center [212, 121] width 417 height 210
click at [63, 2] on span "Na fila" at bounding box center [65, 3] width 11 height 5
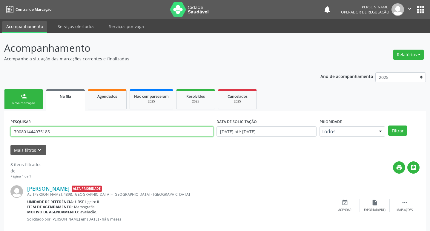
click at [61, 132] on input "700801444975185" at bounding box center [111, 131] width 203 height 10
click at [61, 132] on input "700801444975185" at bounding box center [110, 131] width 201 height 10
type input "704306544062590"
click at [384, 125] on button "Filtrar" at bounding box center [393, 130] width 19 height 10
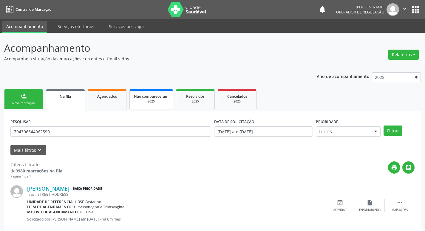
scroll to position [65, 0]
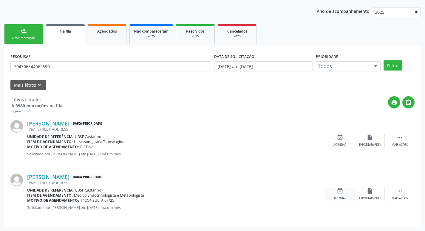
click at [344, 188] on div "event_available Agendar" at bounding box center [340, 193] width 30 height 13
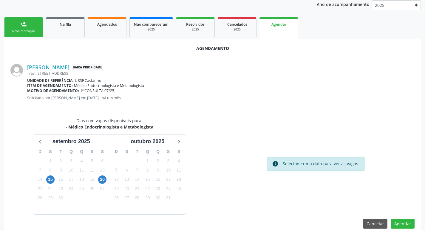
scroll to position [80, 0]
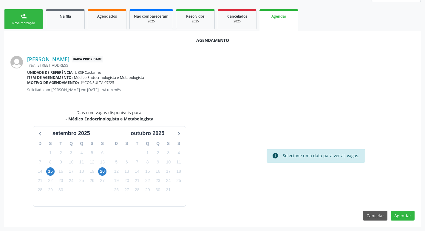
click at [42, 166] on div "7" at bounding box center [40, 161] width 8 height 9
click at [52, 169] on span "15" at bounding box center [50, 171] width 8 height 8
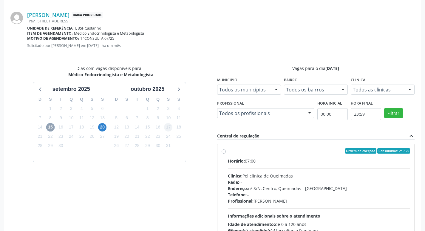
scroll to position [166, 0]
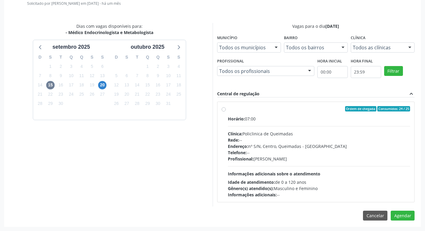
click at [326, 109] on div "Ordem de chegada Consumidos: 24 / 25" at bounding box center [319, 108] width 183 height 5
click at [226, 109] on input "Ordem de chegada Consumidos: 24 / 25 Horário: 07:00 Clínica: Policlinica de Que…" at bounding box center [224, 108] width 4 height 5
radio input "true"
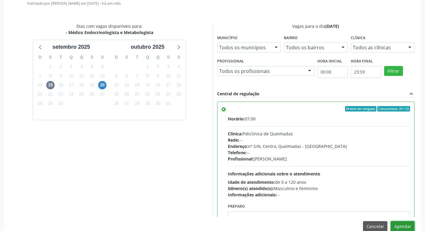
click at [404, 221] on button "Agendar" at bounding box center [403, 226] width 24 height 10
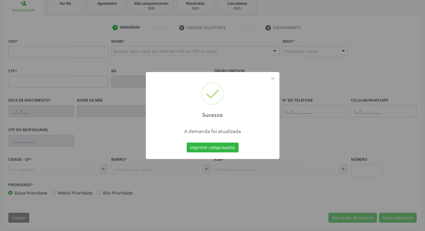
scroll to position [93, 0]
click at [210, 149] on button "Imprimir comprovante" at bounding box center [213, 147] width 52 height 10
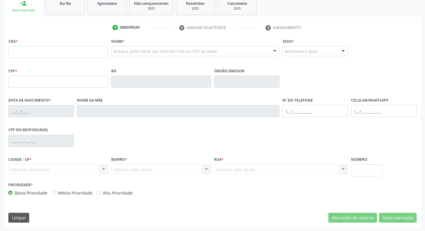
click at [74, 15] on ul "person_add Nova marcação Na fila Agendados Não compareceram 2025 Resolvidos 202…" at bounding box center [212, 5] width 417 height 21
click at [75, 7] on link "Na fila" at bounding box center [65, 5] width 39 height 18
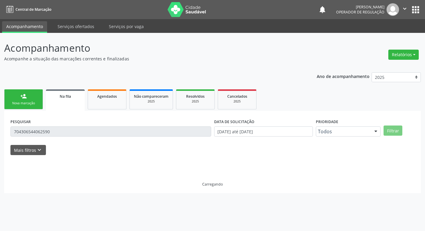
scroll to position [0, 0]
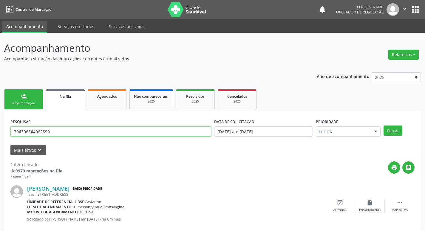
click at [64, 132] on input "704306544062590" at bounding box center [110, 131] width 201 height 10
type input "704605159542223"
click at [384, 125] on button "Filtrar" at bounding box center [393, 130] width 19 height 10
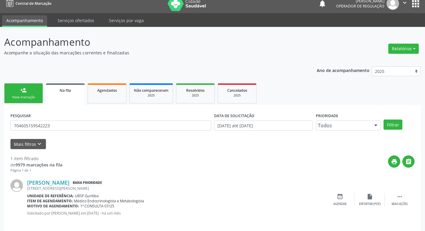
scroll to position [12, 0]
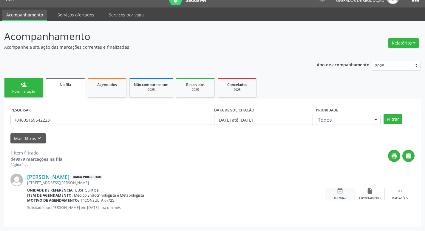
click at [344, 195] on div "event_available Agendar" at bounding box center [340, 193] width 30 height 13
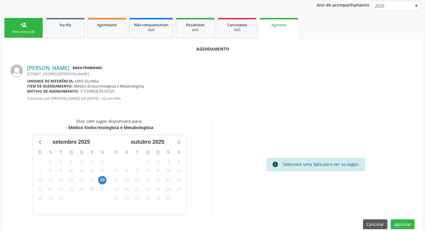
scroll to position [80, 0]
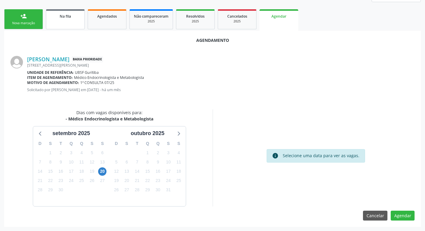
click at [72, 20] on link "Na fila" at bounding box center [65, 19] width 39 height 20
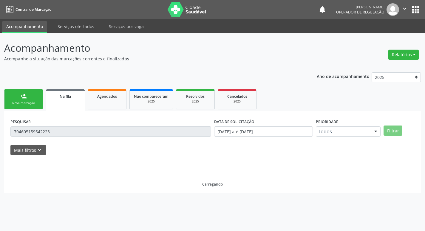
scroll to position [0, 0]
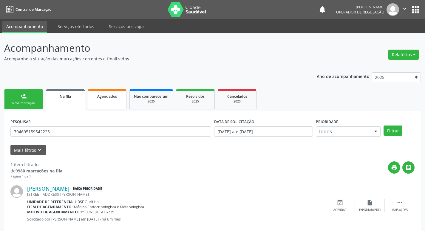
click at [107, 102] on link "Agendados" at bounding box center [107, 99] width 39 height 20
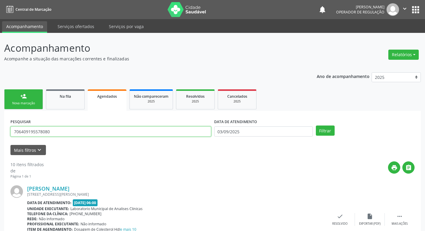
click at [127, 134] on input "706409195578080" at bounding box center [110, 131] width 201 height 10
type input "70540149239"
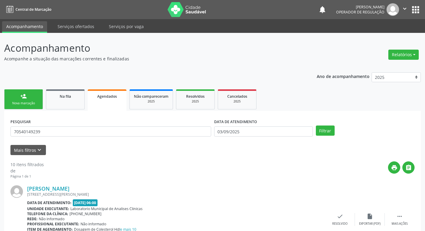
select select "8"
type input "705401492392091"
click at [316, 125] on button "Filtrar" at bounding box center [325, 130] width 19 height 10
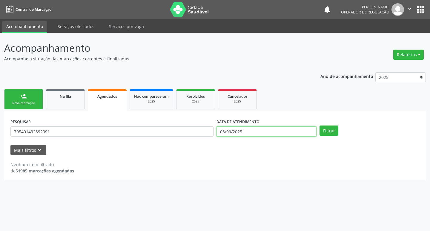
click at [262, 135] on body "Central de Marcação notifications Isabela Tatiane Cardoso de Moura Operador de …" at bounding box center [215, 115] width 430 height 231
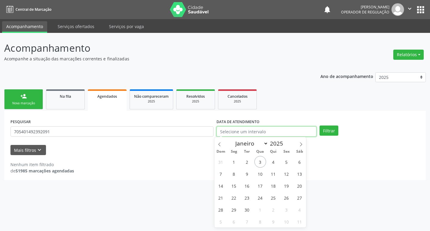
click at [319, 125] on button "Filtrar" at bounding box center [328, 130] width 19 height 10
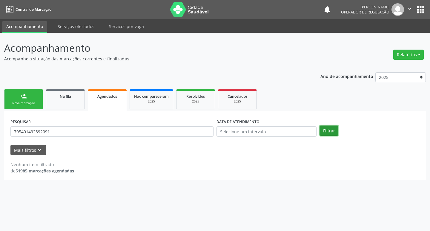
click at [335, 133] on button "Filtrar" at bounding box center [328, 130] width 19 height 10
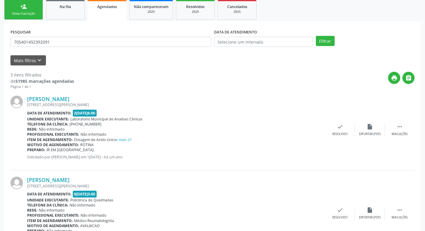
scroll to position [206, 0]
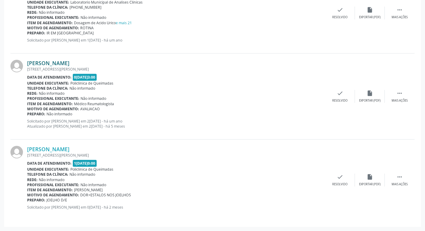
click at [41, 65] on link "Marinete Ferreira Alves" at bounding box center [48, 63] width 42 height 7
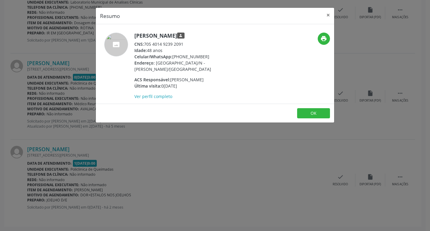
drag, startPoint x: 143, startPoint y: 43, endPoint x: 182, endPoint y: 44, distance: 39.1
click at [182, 44] on div "CNS: 705 4014 9239 2091" at bounding box center [192, 44] width 116 height 6
copy div "705 4014 9239 2091"
click at [184, 169] on div "Resumo × Marinete Ferreira Alves person CNS: 705 4014 9239 2091 Idade: 48 anos …" at bounding box center [215, 115] width 430 height 231
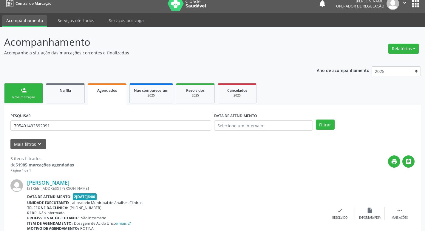
scroll to position [0, 0]
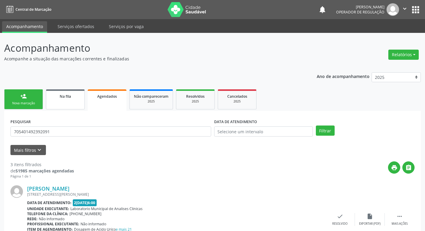
click at [66, 92] on link "Na fila" at bounding box center [65, 99] width 39 height 20
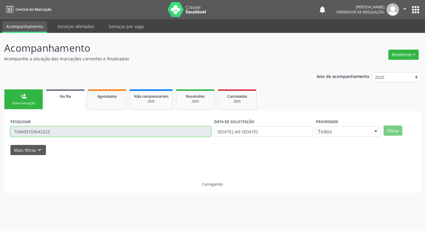
click at [65, 127] on input "704605159542223" at bounding box center [110, 131] width 201 height 10
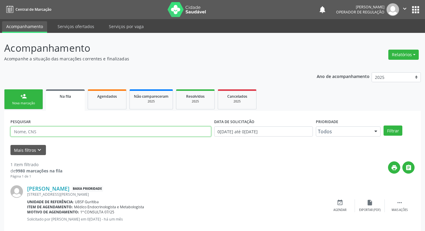
paste input "705 4014 9239 2091"
type input "705 4014 9239 2091"
click at [384, 125] on button "Filtrar" at bounding box center [393, 130] width 19 height 10
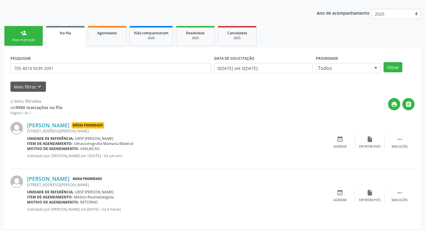
scroll to position [65, 0]
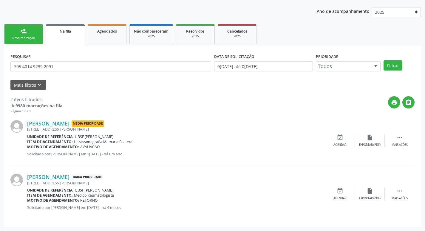
click at [30, 30] on link "person_add Nova marcação" at bounding box center [23, 34] width 39 height 20
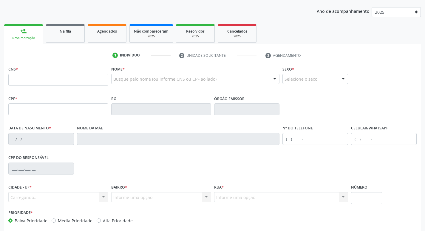
click at [77, 20] on div "Ano de acompanhamento 2025 2024 2023 2022 2021 person_add Nova marcação Na fila…" at bounding box center [212, 129] width 417 height 252
click at [76, 26] on link "Na fila" at bounding box center [65, 33] width 39 height 18
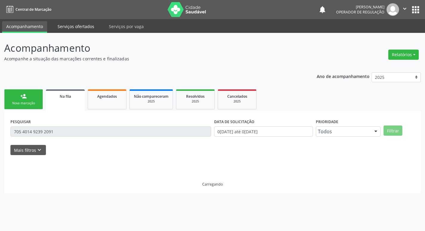
click at [76, 27] on link "Serviços ofertados" at bounding box center [75, 26] width 45 height 10
click at [76, 138] on div "PESQUISAR 705 4014 9239 2091" at bounding box center [111, 128] width 204 height 23
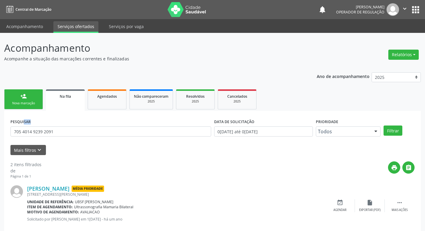
click at [76, 138] on div "PESQUISAR 705 4014 9239 2091" at bounding box center [111, 128] width 204 height 23
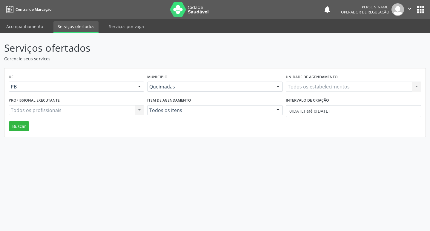
click at [78, 134] on div "UF PB PB Nenhum resultado encontrado para: " " Não há nenhuma opção para ser ex…" at bounding box center [214, 102] width 421 height 69
click at [35, 31] on link "Acompanhamento" at bounding box center [24, 26] width 45 height 10
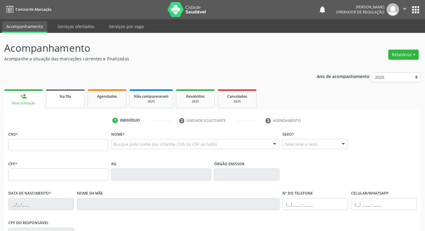
click at [53, 94] on div "Na fila" at bounding box center [65, 96] width 30 height 6
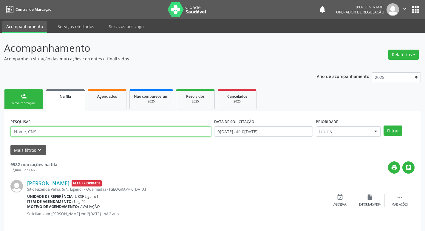
click at [57, 135] on input "text" at bounding box center [110, 131] width 201 height 10
click at [38, 130] on input "text" at bounding box center [110, 131] width 201 height 10
type input "708905796946619"
click at [384, 125] on button "Filtrar" at bounding box center [393, 130] width 19 height 10
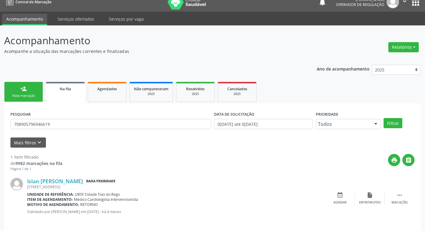
scroll to position [12, 0]
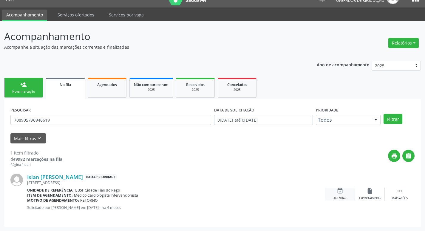
click at [342, 196] on div "Agendar" at bounding box center [340, 198] width 13 height 4
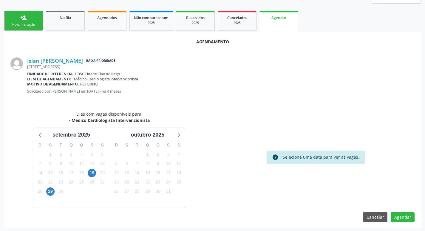
scroll to position [80, 0]
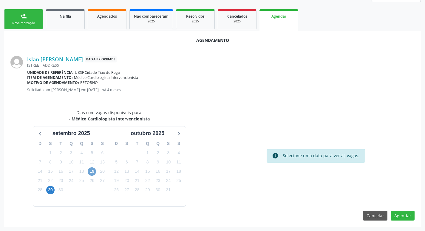
click at [92, 169] on span "19" at bounding box center [92, 171] width 8 height 8
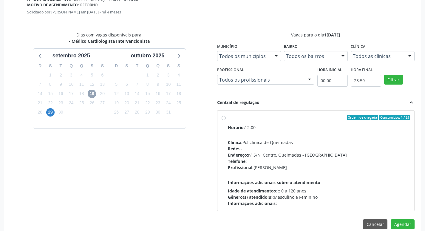
scroll to position [166, 0]
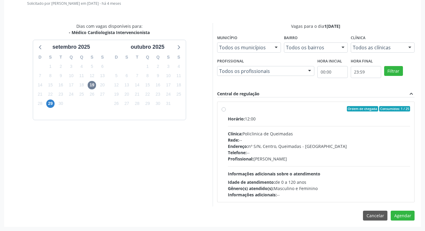
click at [279, 116] on div "Horário: 12:00" at bounding box center [319, 118] width 183 height 6
click at [226, 111] on input "Ordem de chegada Consumidos: 1 / 25 Horário: 12:00 Clínica: Policlinica de Quei…" at bounding box center [224, 108] width 4 height 5
radio input "true"
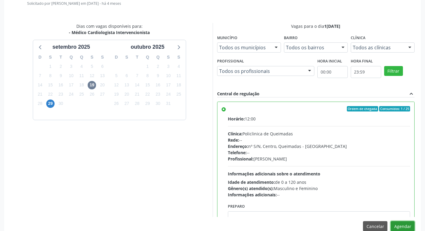
click at [405, 224] on button "Agendar" at bounding box center [403, 226] width 24 height 10
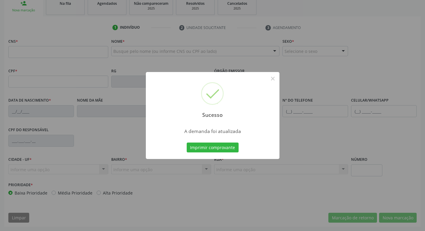
scroll to position [93, 0]
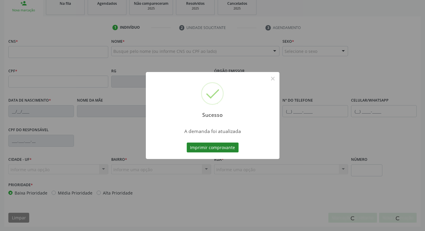
click at [201, 146] on button "Imprimir comprovante" at bounding box center [213, 147] width 52 height 10
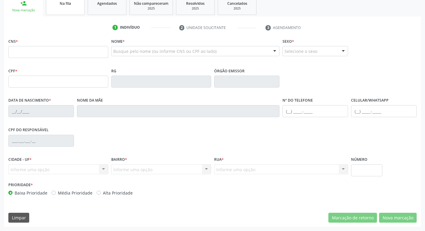
click at [70, 7] on link "Na fila" at bounding box center [65, 5] width 39 height 18
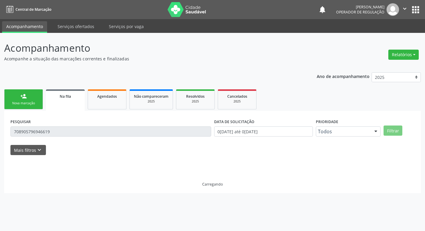
scroll to position [0, 0]
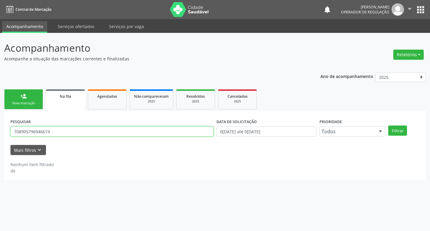
click at [70, 129] on input "708905796946619" at bounding box center [111, 131] width 203 height 10
type input "708309737569560"
click at [388, 125] on button "Filtrar" at bounding box center [397, 130] width 19 height 10
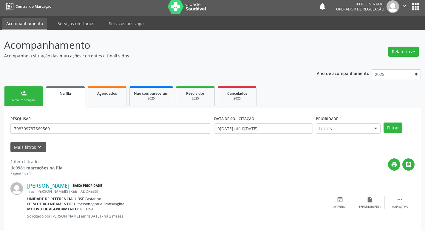
scroll to position [12, 0]
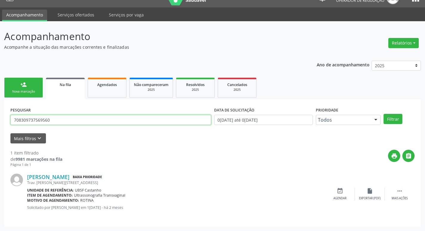
click at [55, 120] on input "708309737569560" at bounding box center [110, 120] width 201 height 10
click at [29, 83] on link "person_add Nova marcação" at bounding box center [23, 88] width 39 height 20
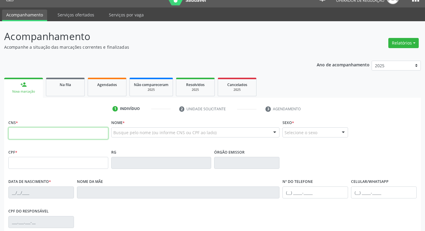
click at [40, 132] on input "text" at bounding box center [58, 133] width 100 height 12
paste input "708 3097 3756 9560"
type input "708 3097 3756 9560"
type input "078.107.374-06"
type input "03/10/1975"
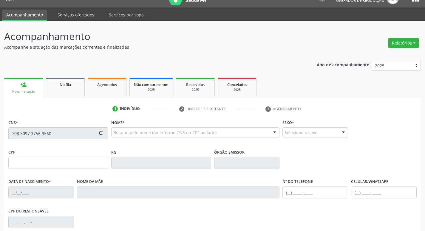
type input "Teresa Rodrigues da Silva Cardoso"
type input "(83) 99135-0540"
type input "14"
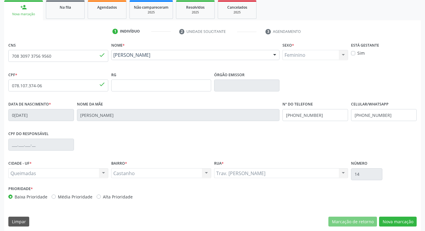
scroll to position [93, 0]
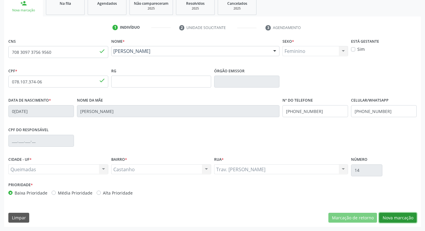
click at [402, 214] on button "Nova marcação" at bounding box center [398, 217] width 38 height 10
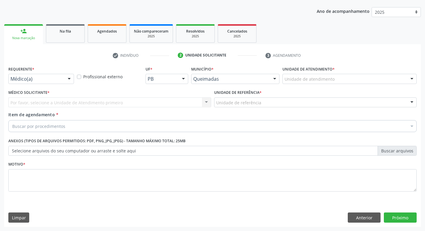
scroll to position [65, 0]
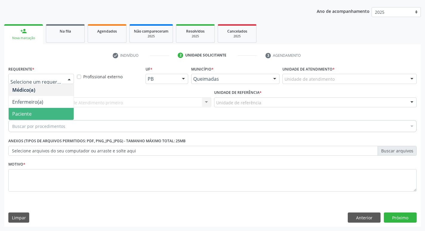
click at [20, 111] on span "Paciente" at bounding box center [21, 113] width 19 height 7
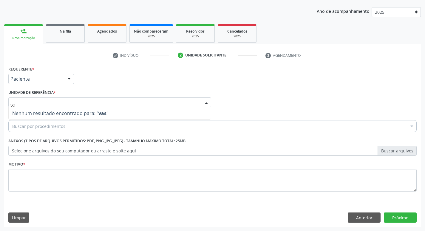
type input "v"
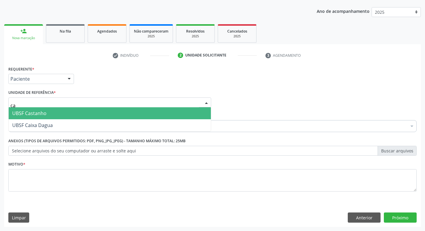
type input "cas"
click at [21, 113] on span "UBSF Castanho" at bounding box center [29, 113] width 34 height 7
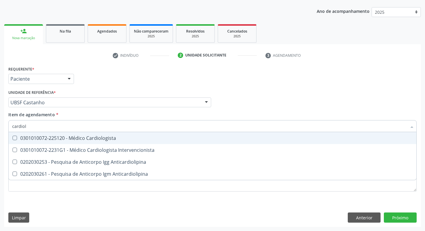
type input "cardiolo"
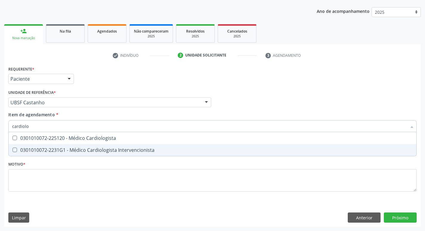
click at [48, 149] on div "0301010072-2231G1 - Médico Cardiologista Intervencionista" at bounding box center [212, 149] width 401 height 5
checkbox Intervencionista "true"
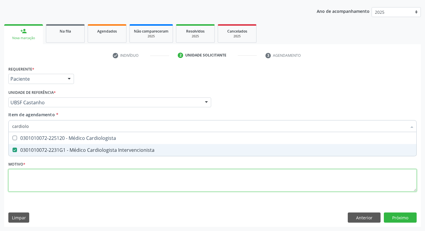
click at [32, 181] on div "Requerente * Paciente Médico(a) Enfermeiro(a) Paciente Nenhum resultado encontr…" at bounding box center [212, 131] width 408 height 135
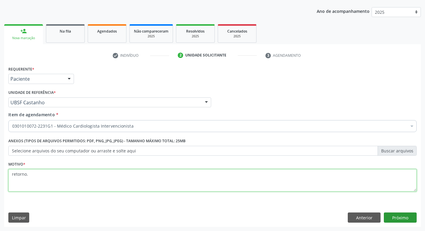
type textarea "retorno."
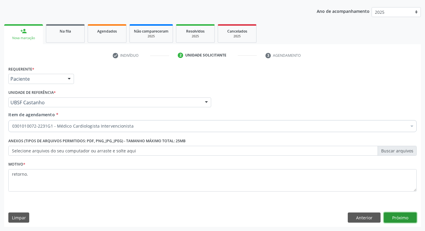
click at [396, 217] on button "Próximo" at bounding box center [400, 217] width 33 height 10
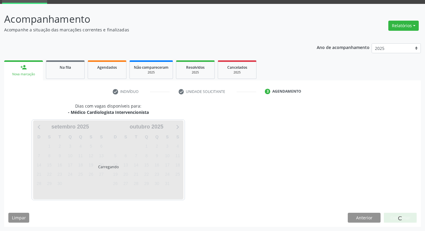
scroll to position [29, 0]
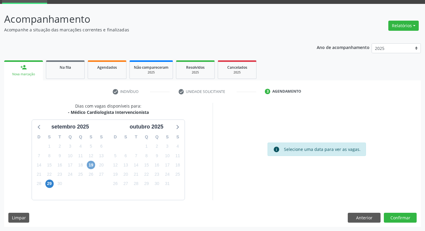
click at [92, 164] on span "19" at bounding box center [91, 165] width 8 height 8
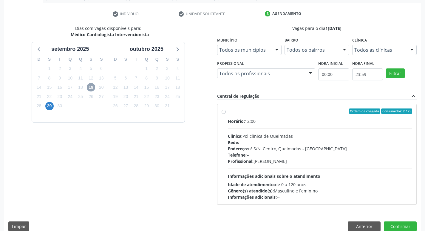
scroll to position [115, 0]
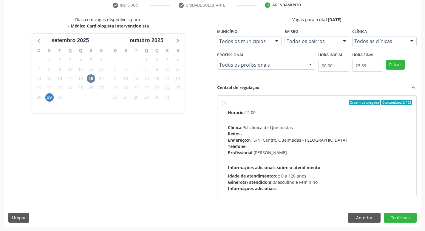
click at [260, 107] on label "Ordem de chegada Consumidos: 2 / 25 Horário: 12:00 Clínica: Policlinica de Quei…" at bounding box center [320, 146] width 185 height 92
click at [226, 105] on input "Ordem de chegada Consumidos: 2 / 25 Horário: 12:00 Clínica: Policlinica de Quei…" at bounding box center [224, 102] width 4 height 5
radio input "true"
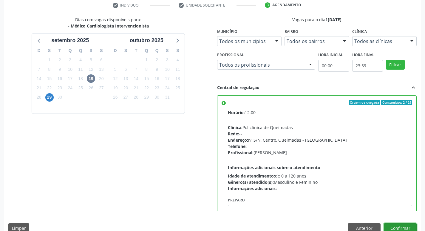
click at [396, 226] on button "Confirmar" at bounding box center [400, 228] width 33 height 10
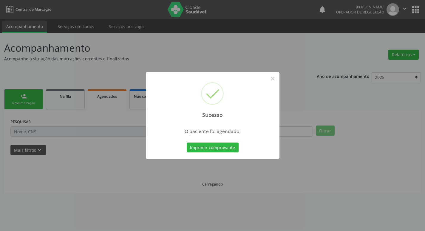
scroll to position [0, 0]
click at [220, 147] on button "Imprimir comprovante" at bounding box center [215, 147] width 52 height 10
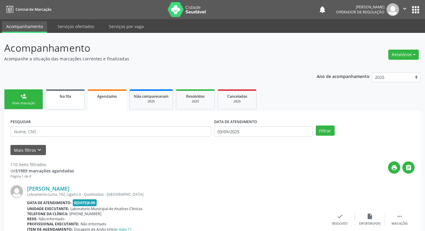
click at [63, 97] on span "Na fila" at bounding box center [65, 96] width 11 height 5
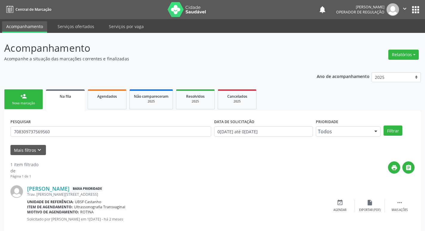
click at [59, 137] on div "PESQUISAR 708309737569560" at bounding box center [111, 128] width 204 height 23
click at [64, 124] on div "PESQUISAR 708309737569560" at bounding box center [111, 128] width 204 height 23
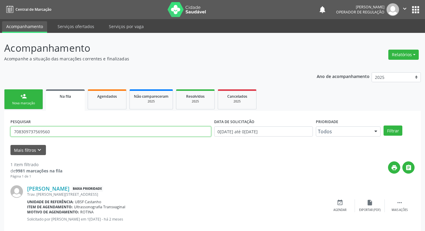
click at [67, 131] on input "708309737569560" at bounding box center [110, 131] width 201 height 10
type input "700009774833702"
click at [384, 125] on button "Filtrar" at bounding box center [393, 130] width 19 height 10
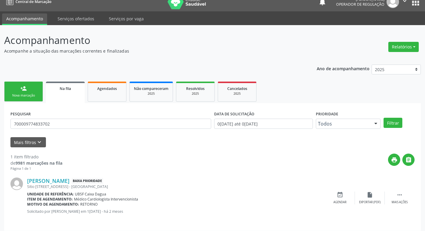
scroll to position [12, 0]
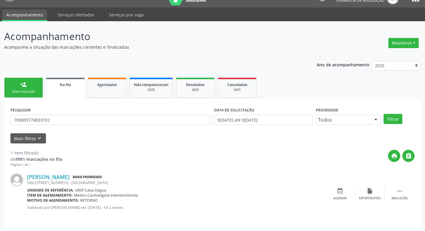
click at [27, 85] on link "person_add Nova marcação" at bounding box center [23, 88] width 39 height 20
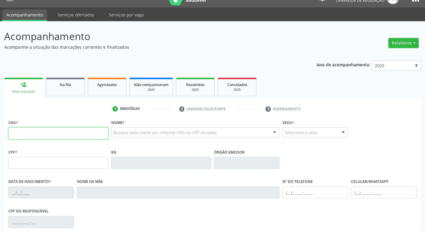
click at [51, 128] on input "text" at bounding box center [58, 133] width 100 height 12
paste input "708 3097 3756 9560"
type input "708 3097 3756 9560"
type input "078.107.374-06"
type input "03/10/1975"
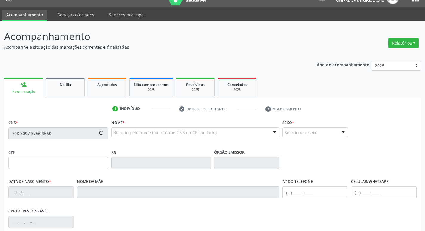
type input "Teresa Rodrigues da Silva Cardoso"
type input "(83) 99135-0540"
type input "14"
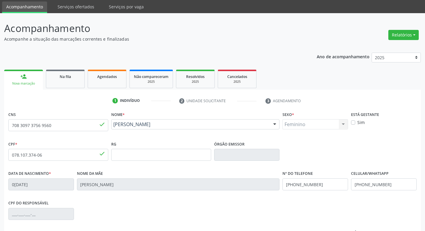
scroll to position [30, 0]
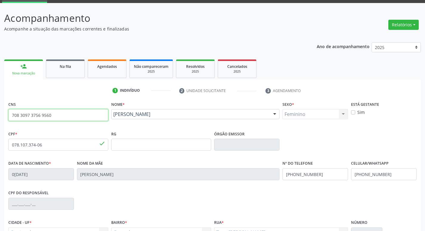
click at [80, 112] on input "708 3097 3756 9560" at bounding box center [58, 115] width 100 height 12
type input "708 3097 3756 700"
drag, startPoint x: 52, startPoint y: 118, endPoint x: 0, endPoint y: 108, distance: 52.5
click at [0, 108] on div "Acompanhamento Acompanhe a situação das marcações correntes e finalizadas Relat…" at bounding box center [212, 148] width 425 height 291
